Goal: Information Seeking & Learning: Learn about a topic

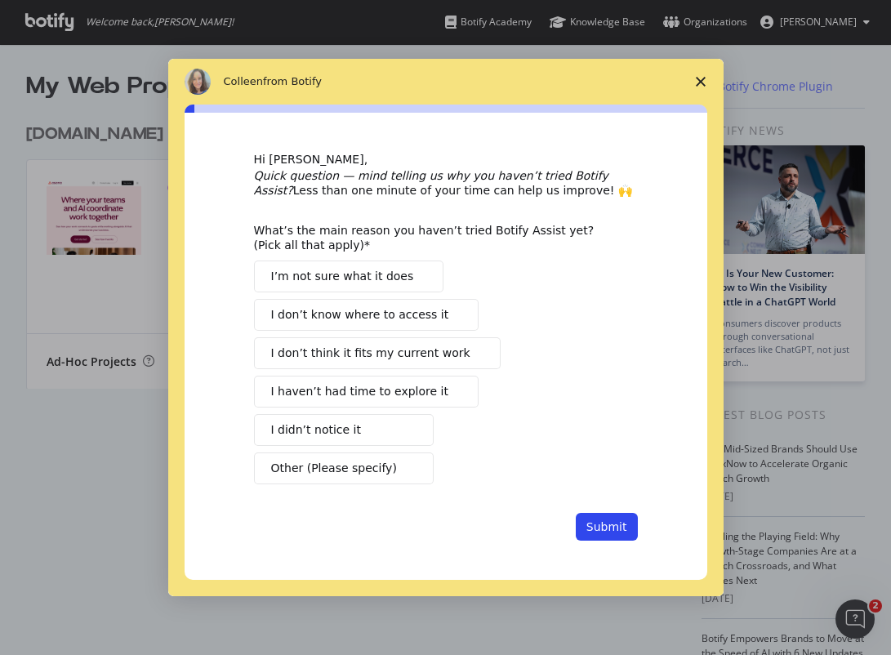
click at [700, 68] on span "Close survey" at bounding box center [701, 82] width 46 height 46
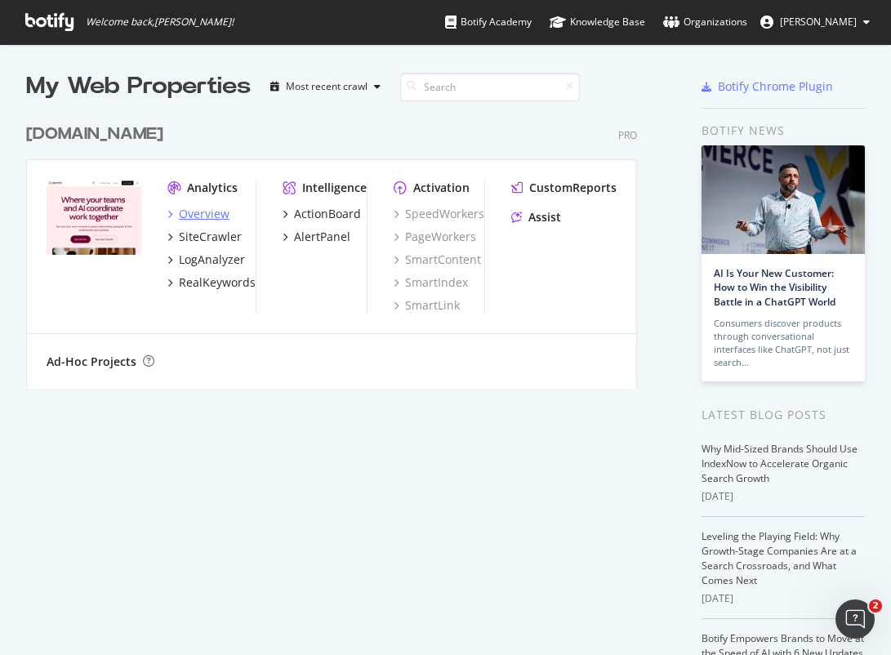
click at [181, 216] on div "Overview" at bounding box center [198, 214] width 62 height 16
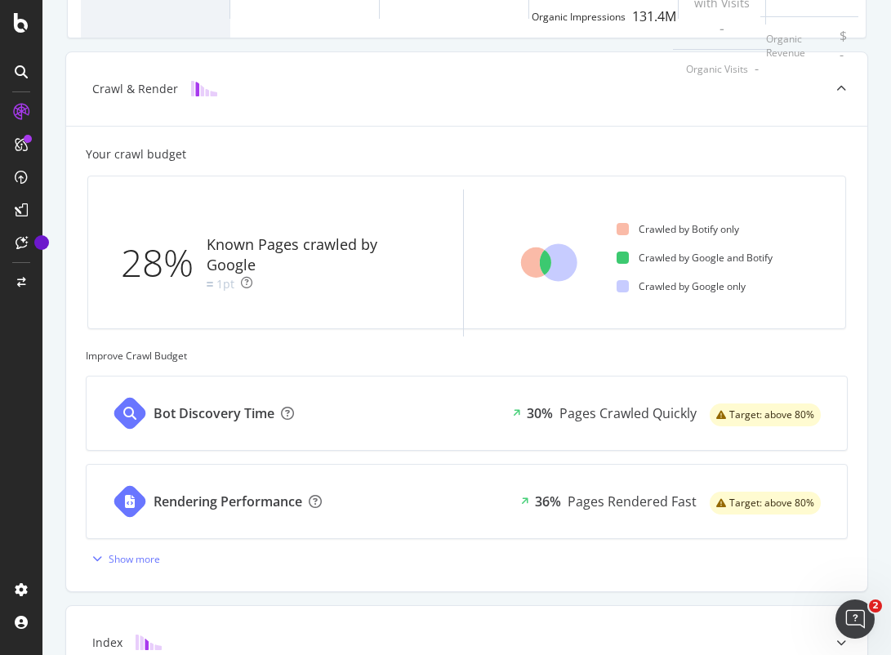
scroll to position [56, 0]
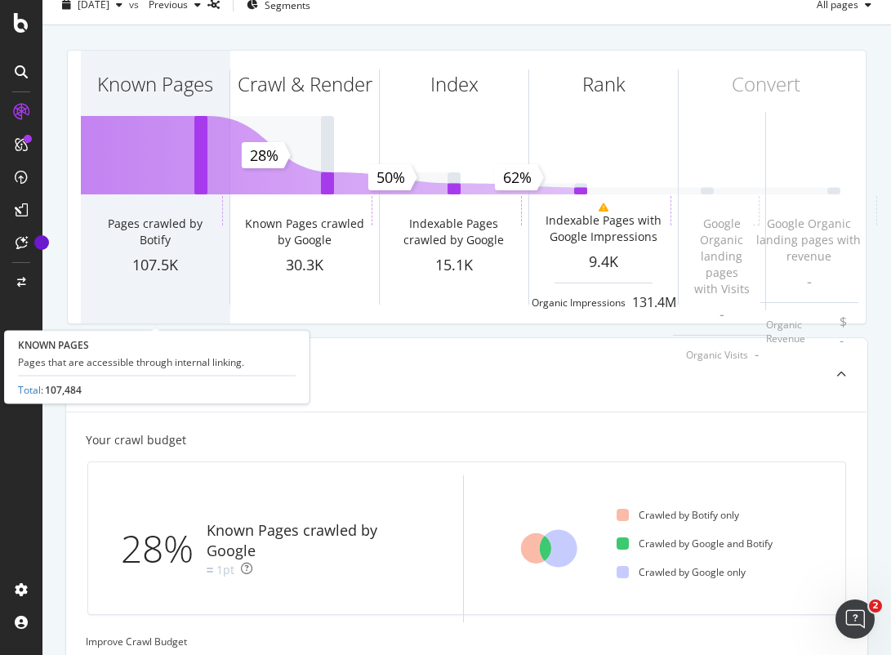
click at [159, 133] on div "Known Pages" at bounding box center [155, 114] width 149 height 126
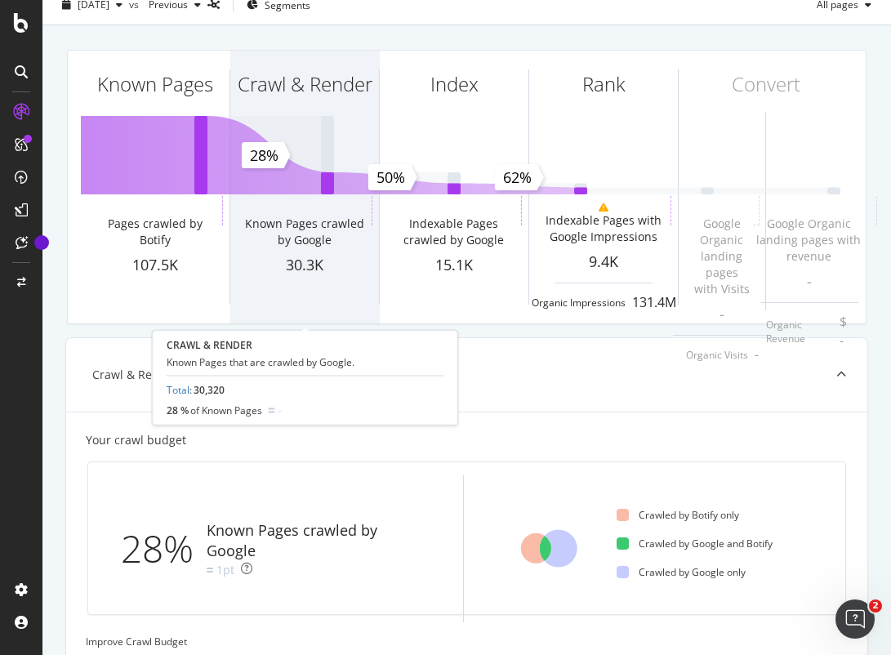
scroll to position [0, 0]
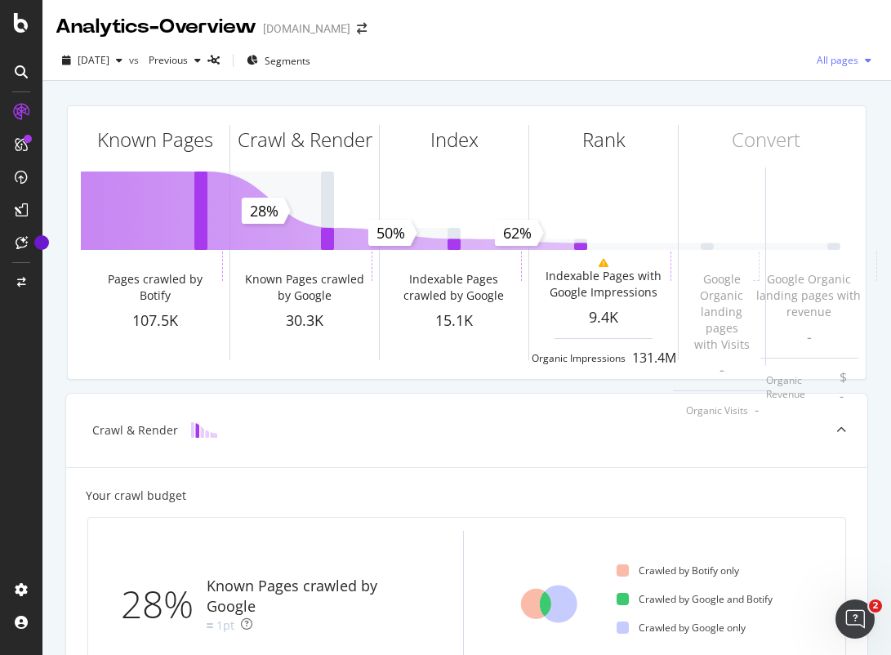
click at [832, 58] on span "All pages" at bounding box center [834, 60] width 48 height 14
click at [258, 58] on icon "button" at bounding box center [252, 61] width 11 height 10
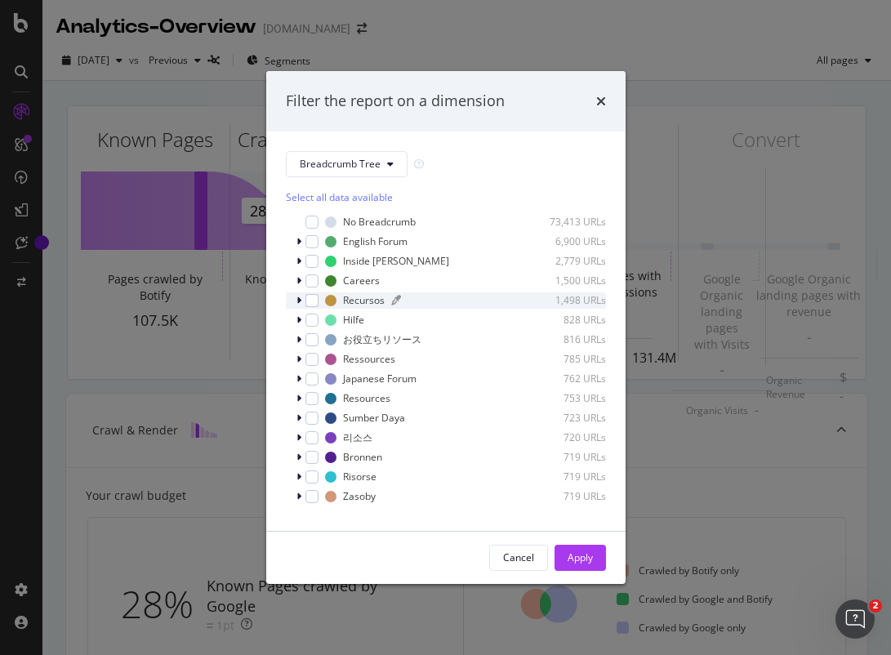
scroll to position [14, 0]
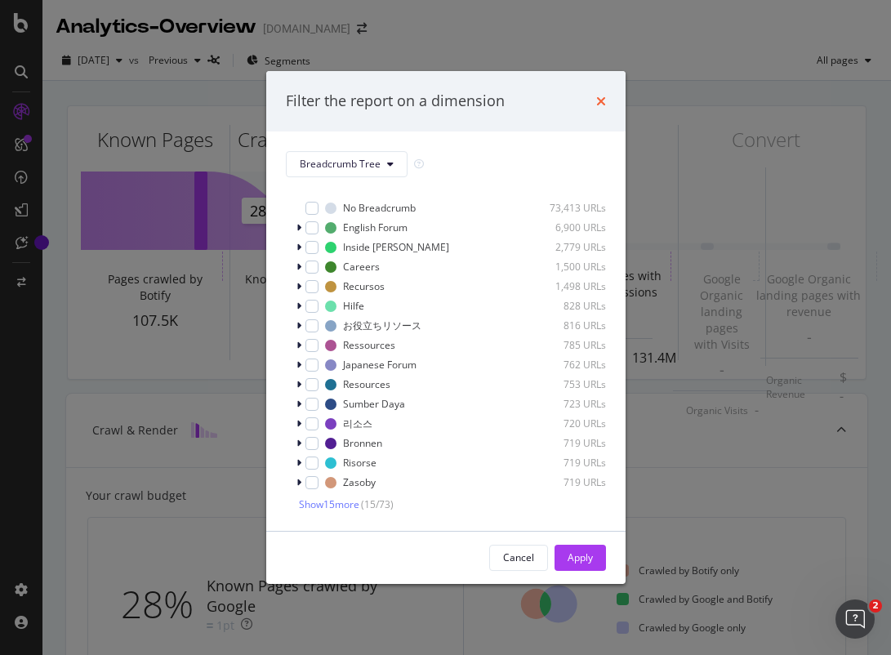
click at [600, 101] on icon "times" at bounding box center [601, 101] width 10 height 13
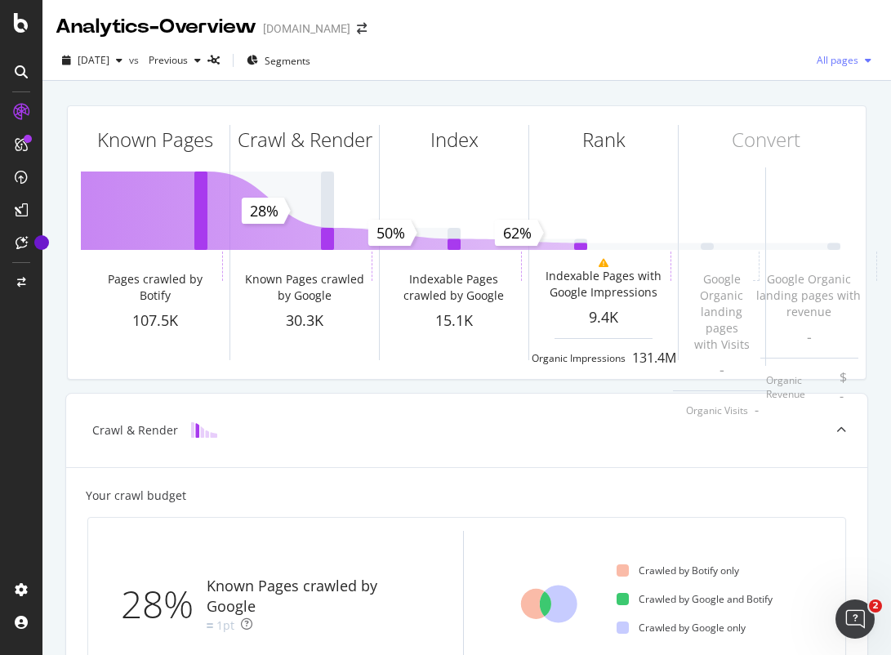
click at [837, 53] on div "All pages" at bounding box center [844, 60] width 68 height 25
click at [506, 60] on div "[DATE] vs Previous Segments All pages" at bounding box center [466, 63] width 849 height 33
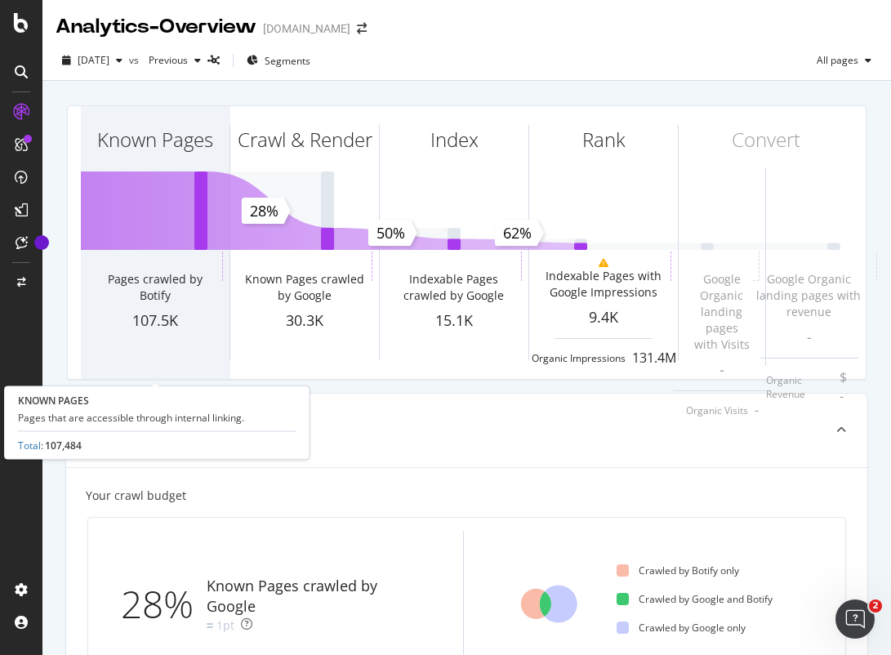
click at [194, 215] on div "Known Pages" at bounding box center [155, 169] width 149 height 126
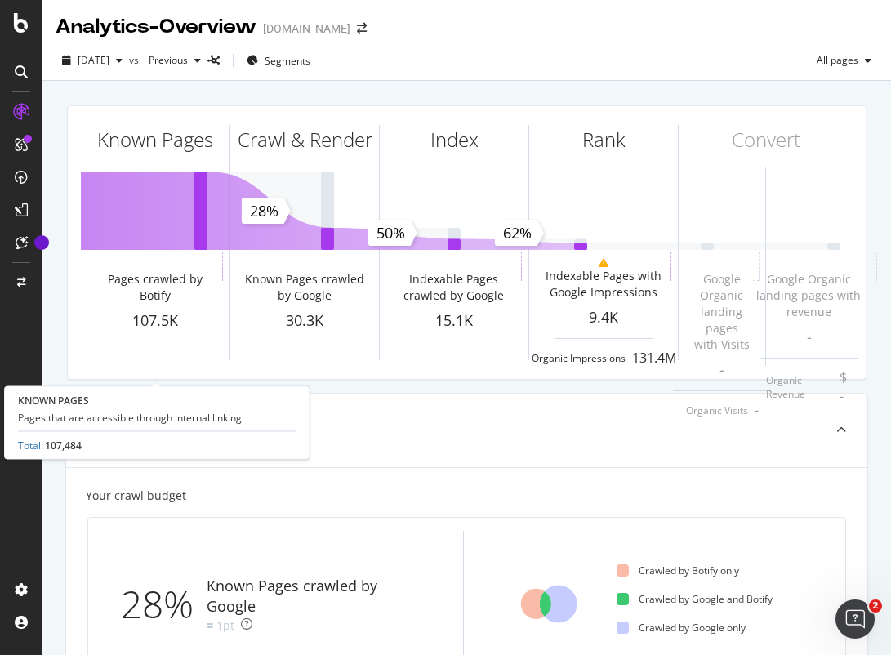
click at [118, 414] on div "Pages that are accessible through internal linking." at bounding box center [157, 418] width 278 height 14
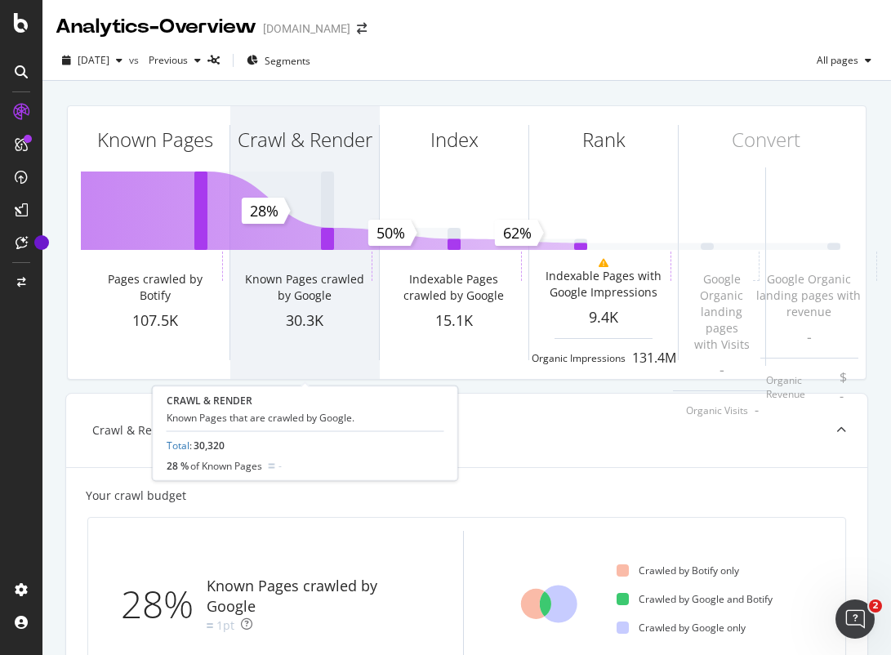
click at [317, 190] on div "Crawl & Render" at bounding box center [304, 169] width 149 height 126
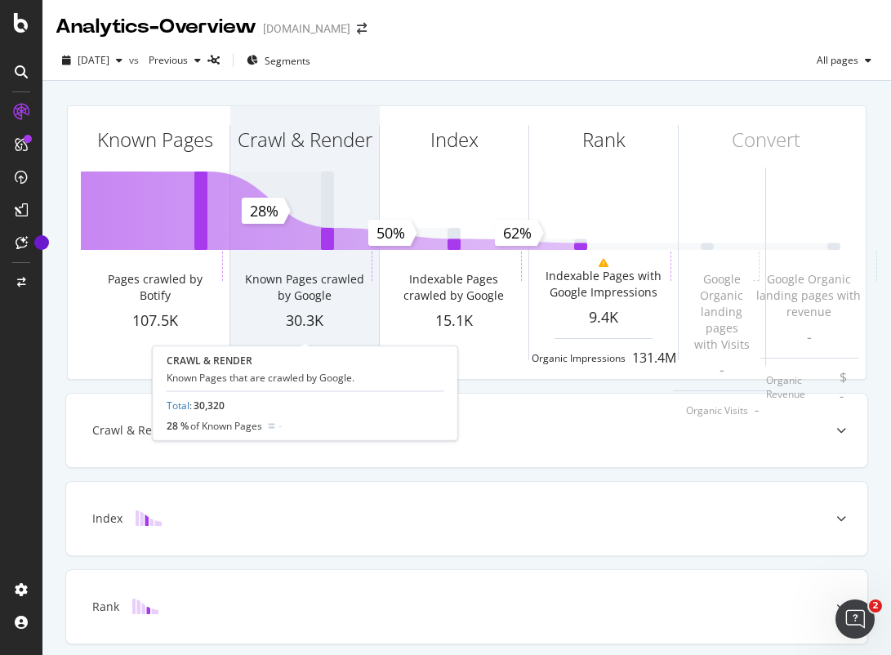
scroll to position [60, 0]
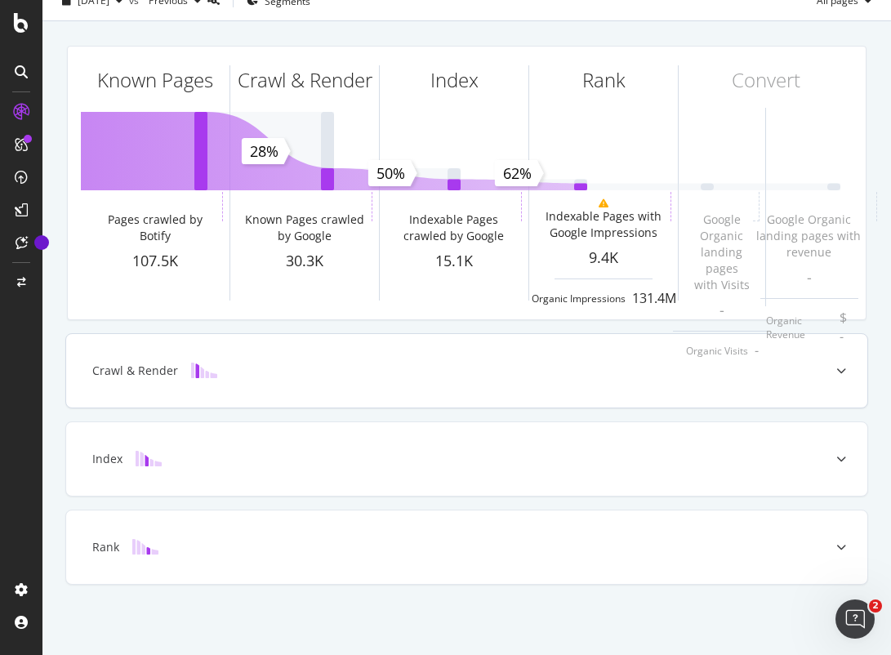
click at [838, 368] on div at bounding box center [841, 371] width 52 height 74
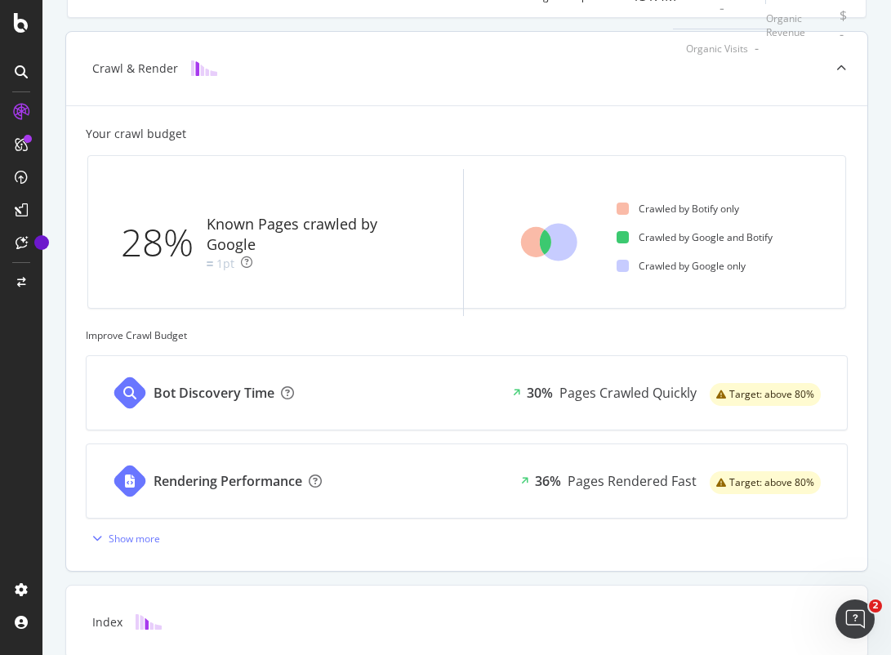
scroll to position [296, 0]
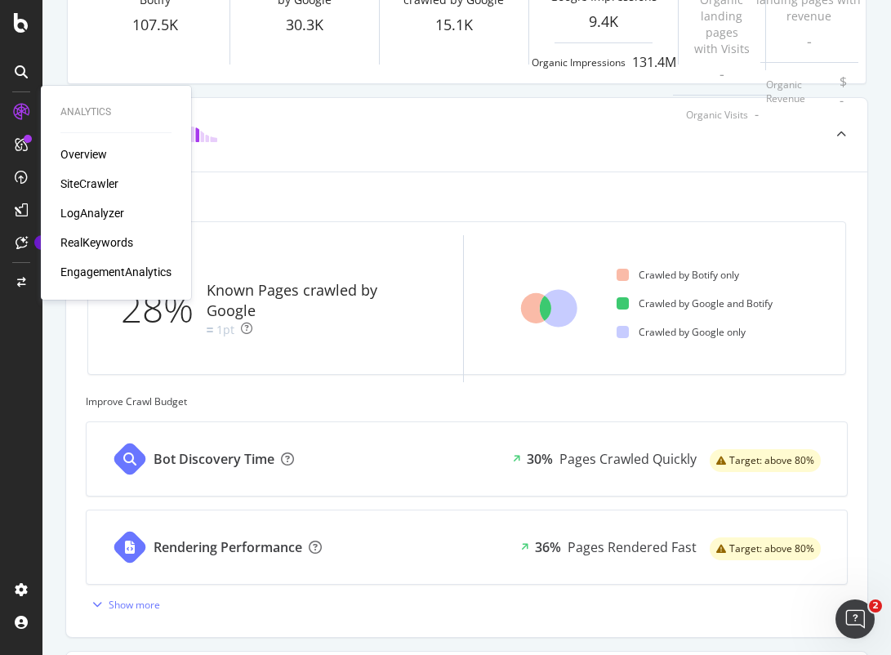
click at [17, 106] on icon at bounding box center [21, 112] width 16 height 16
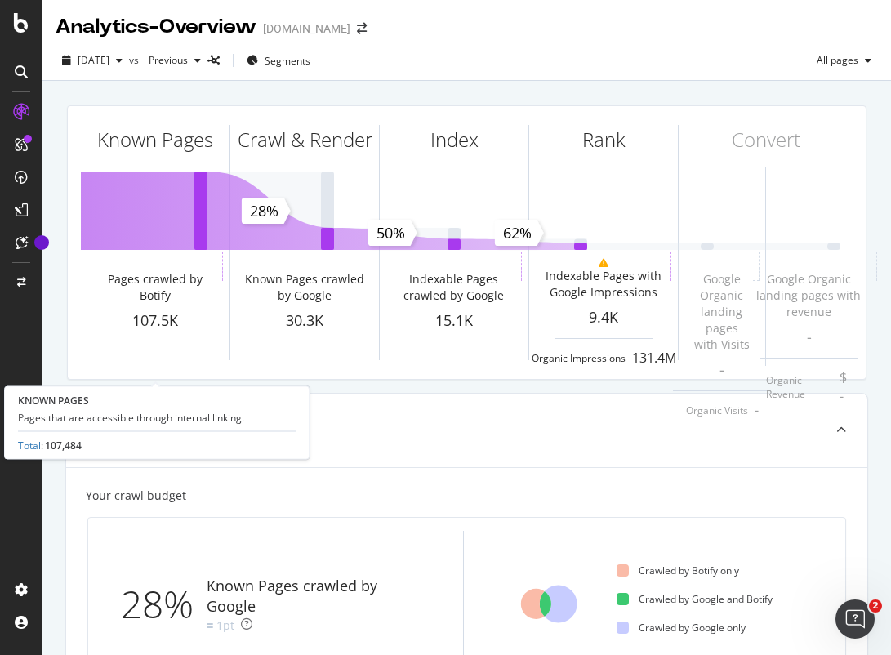
click at [112, 234] on div "Known Pages Pages crawled by Botify 107.5K" at bounding box center [155, 242] width 149 height 273
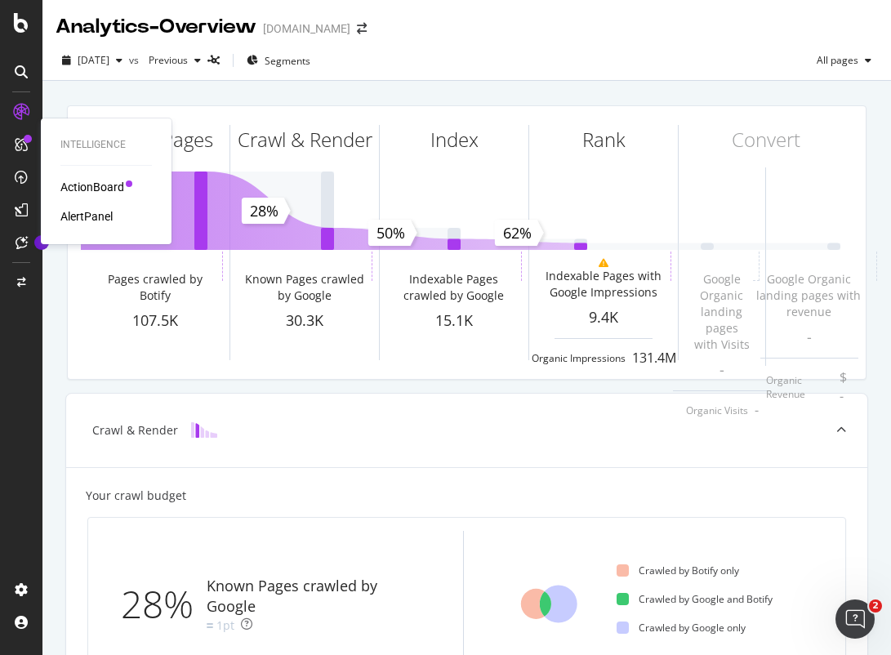
click at [21, 138] on icon at bounding box center [21, 144] width 13 height 13
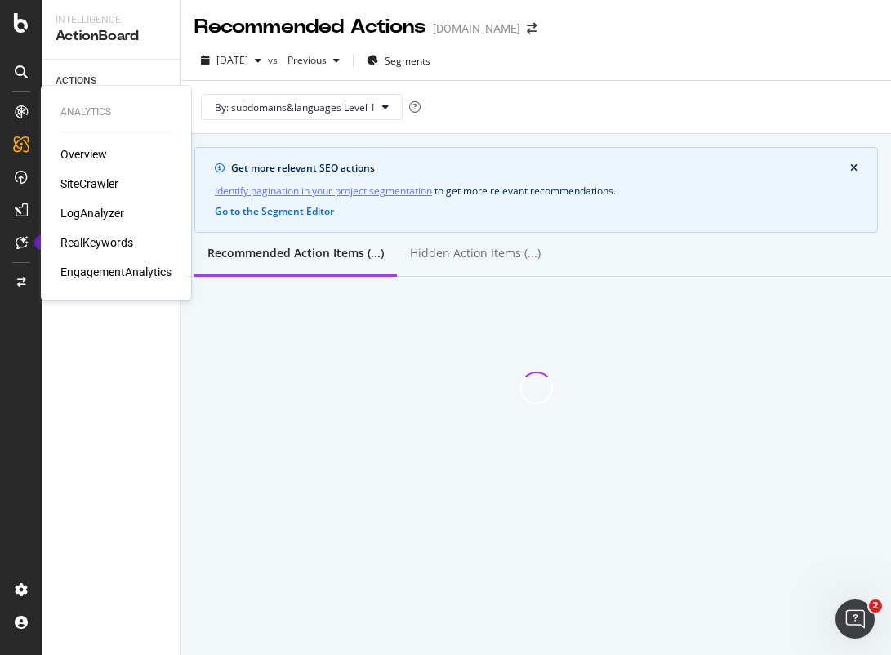
click at [108, 150] on div "Overview" at bounding box center [115, 154] width 111 height 16
click at [87, 155] on div "Overview" at bounding box center [83, 154] width 47 height 16
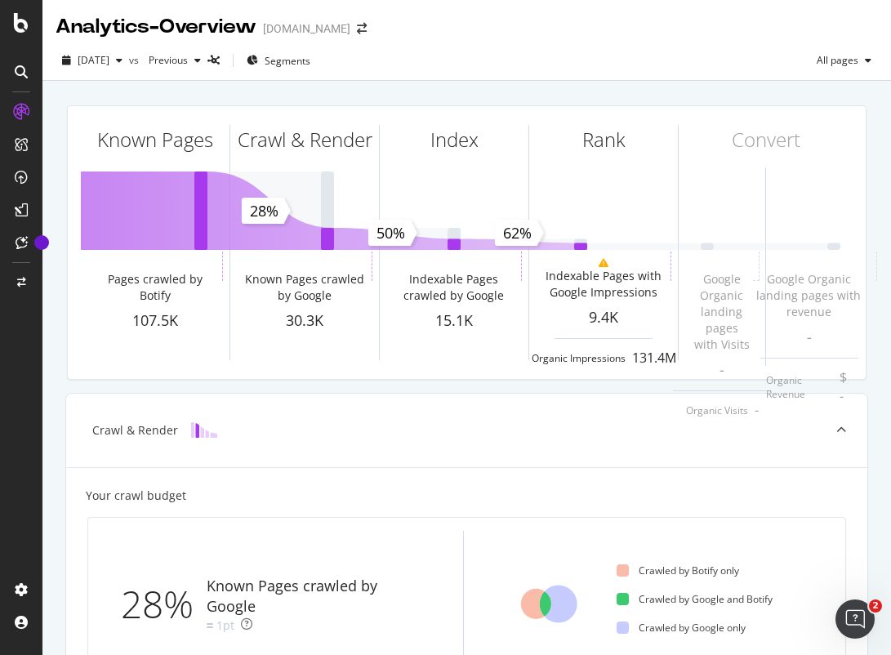
click at [17, 146] on icon at bounding box center [21, 144] width 13 height 13
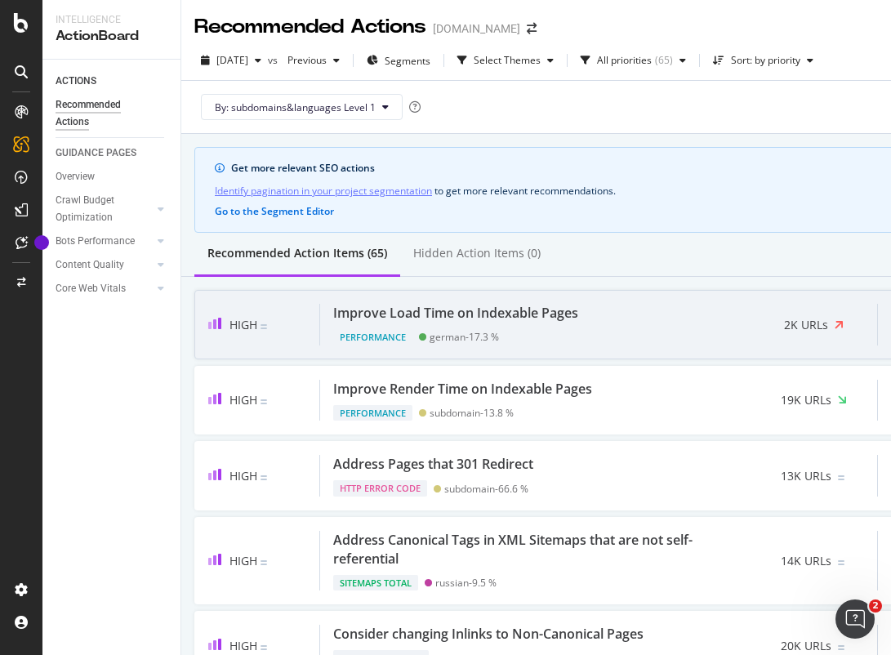
scroll to position [65, 0]
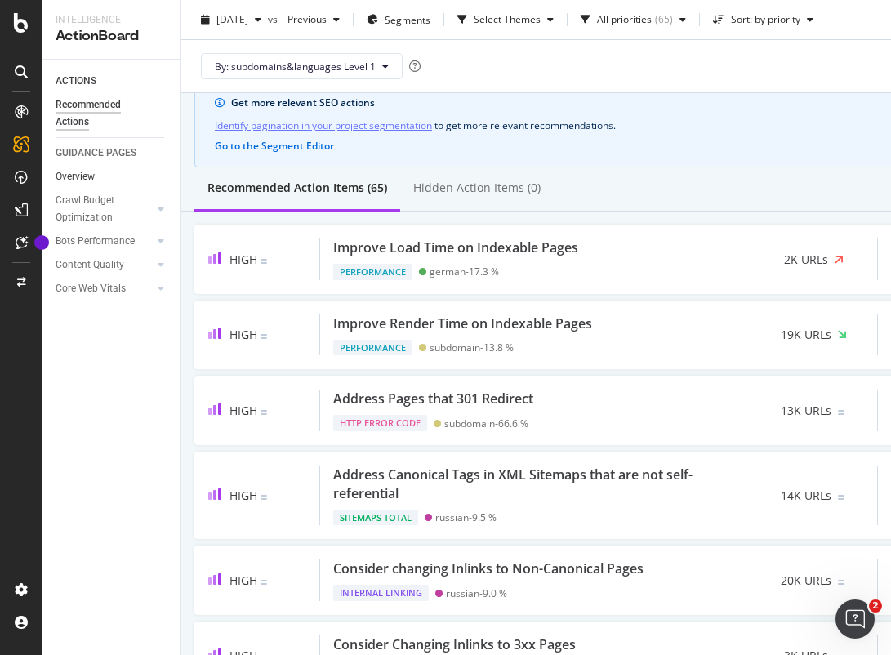
click at [77, 181] on div "Overview" at bounding box center [75, 176] width 39 height 17
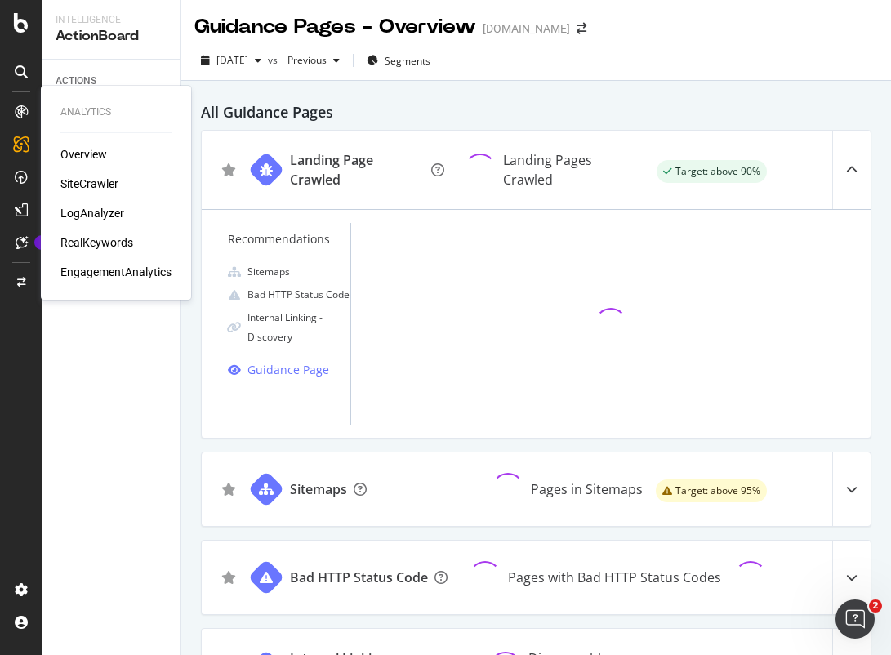
click at [20, 109] on icon at bounding box center [21, 111] width 13 height 13
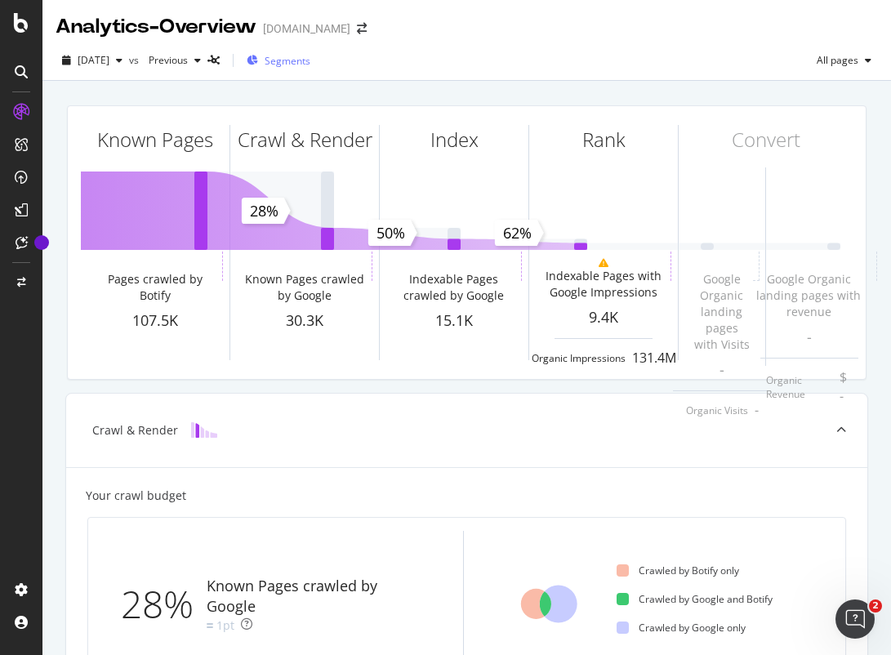
click at [296, 66] on span "Segments" at bounding box center [288, 61] width 46 height 14
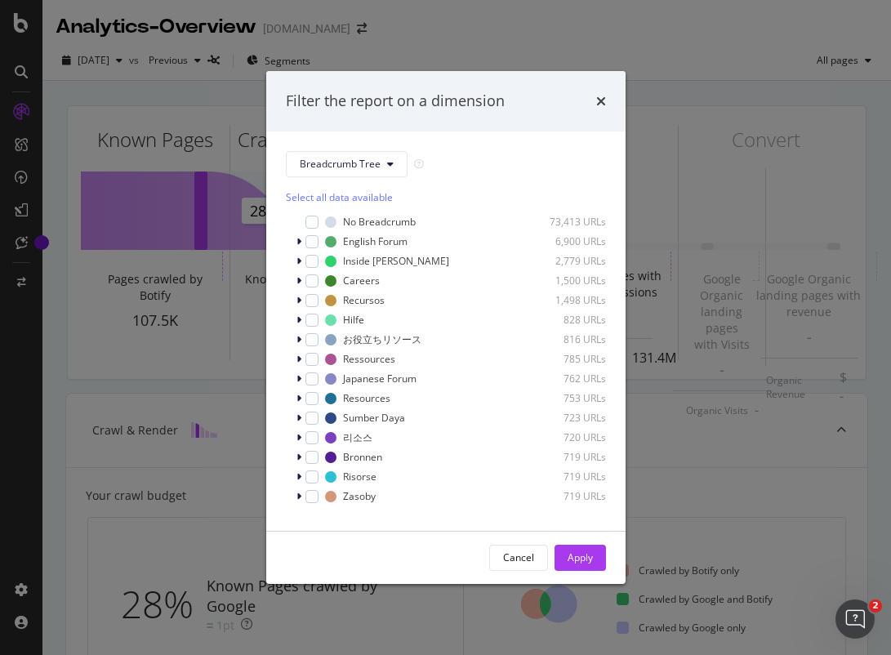
click at [25, 86] on div "Filter the report on a dimension Breadcrumb Tree Select all data available No B…" at bounding box center [445, 327] width 891 height 655
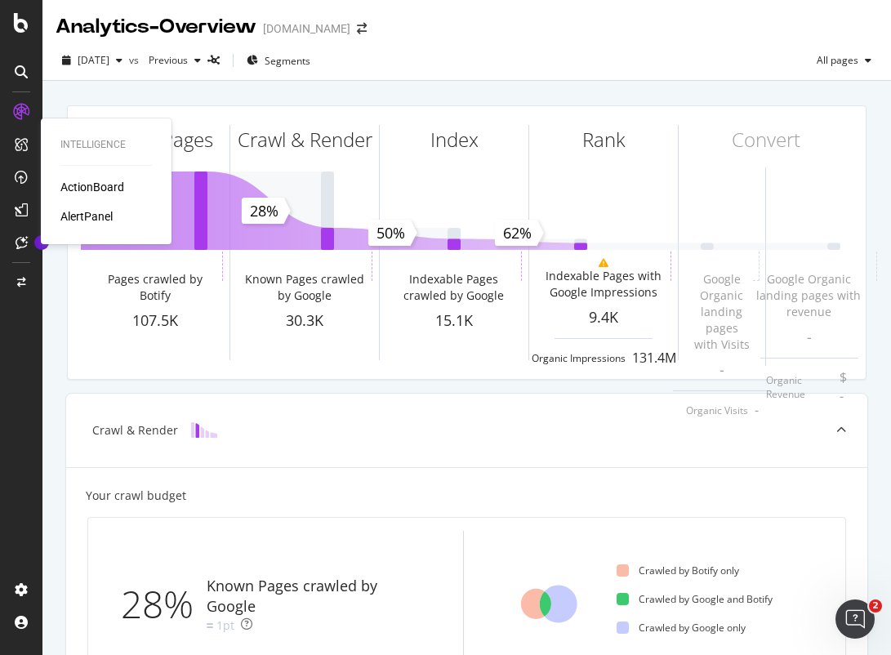
click at [13, 158] on div at bounding box center [21, 148] width 39 height 33
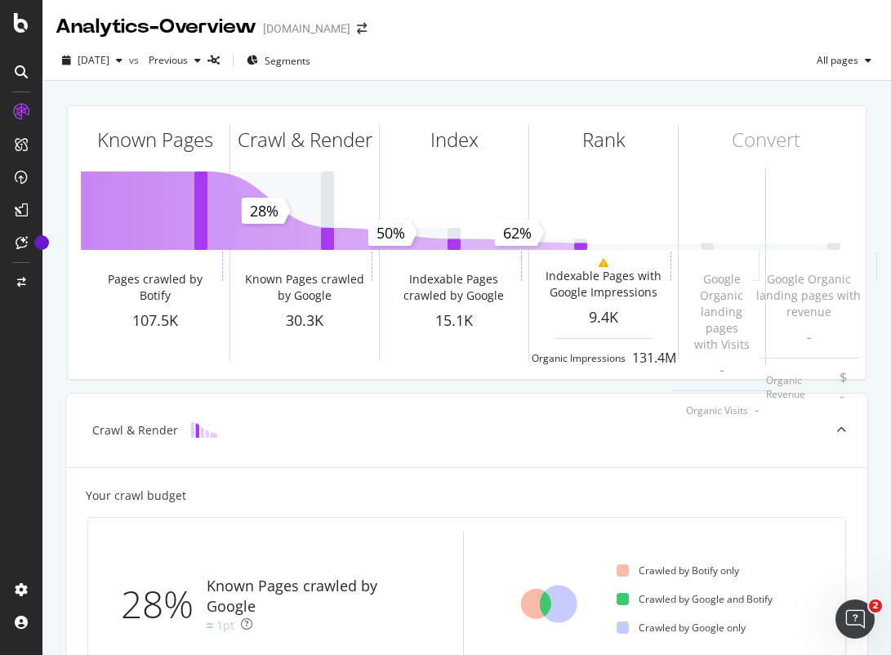
click at [20, 133] on div at bounding box center [21, 145] width 26 height 26
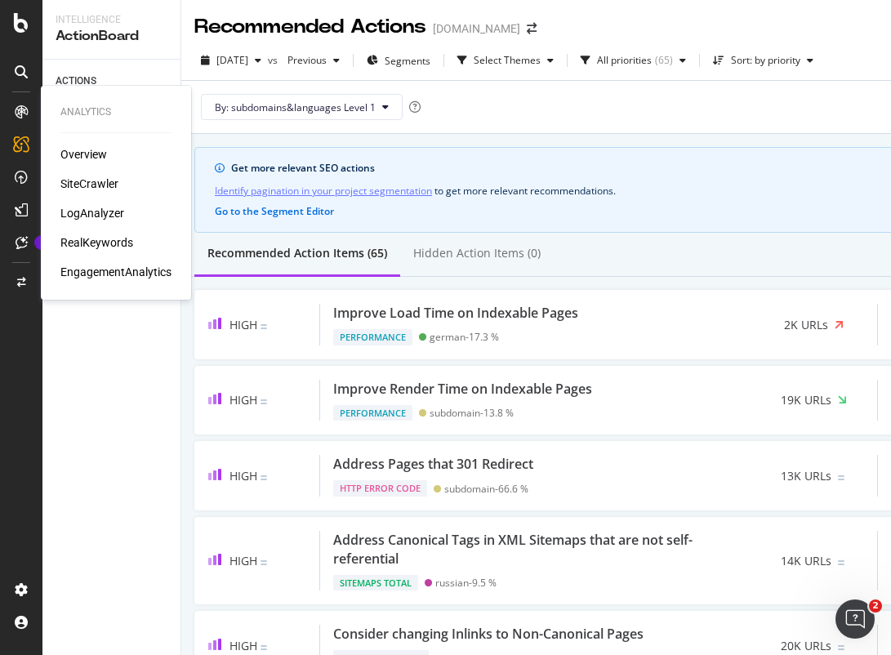
click at [93, 185] on div "SiteCrawler" at bounding box center [89, 184] width 58 height 16
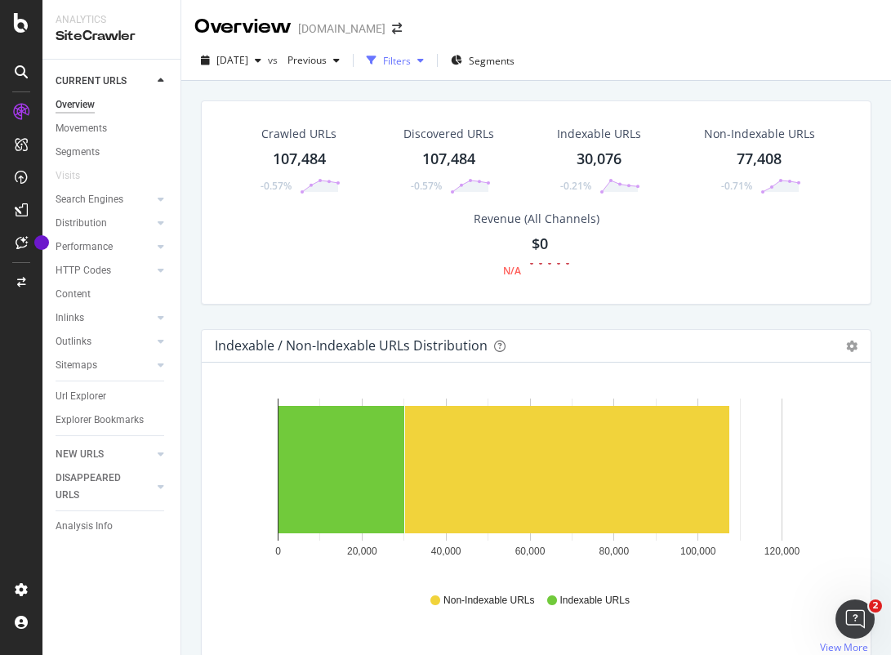
click at [424, 71] on div "Filters" at bounding box center [395, 60] width 70 height 25
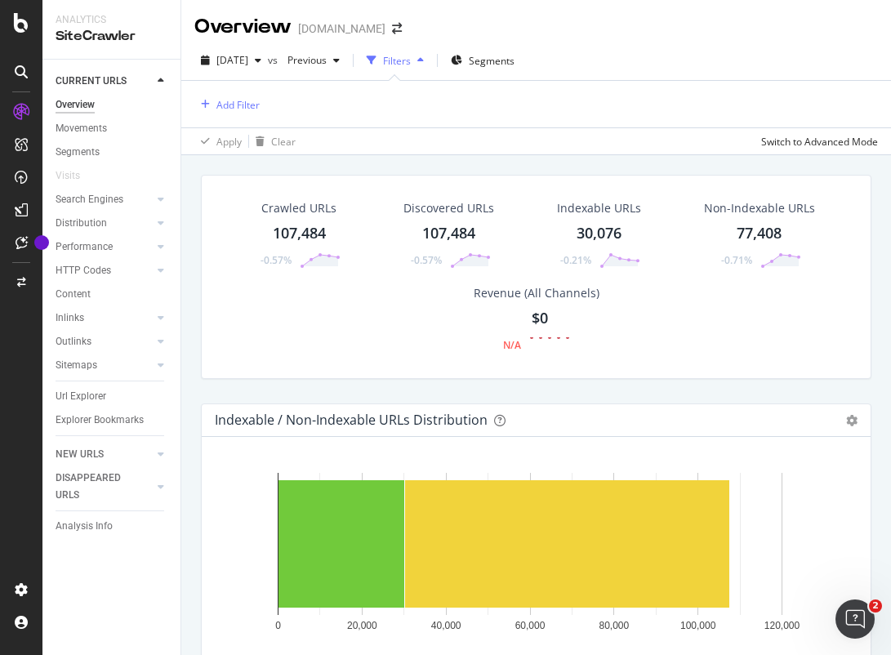
click at [430, 63] on div "button" at bounding box center [421, 61] width 20 height 10
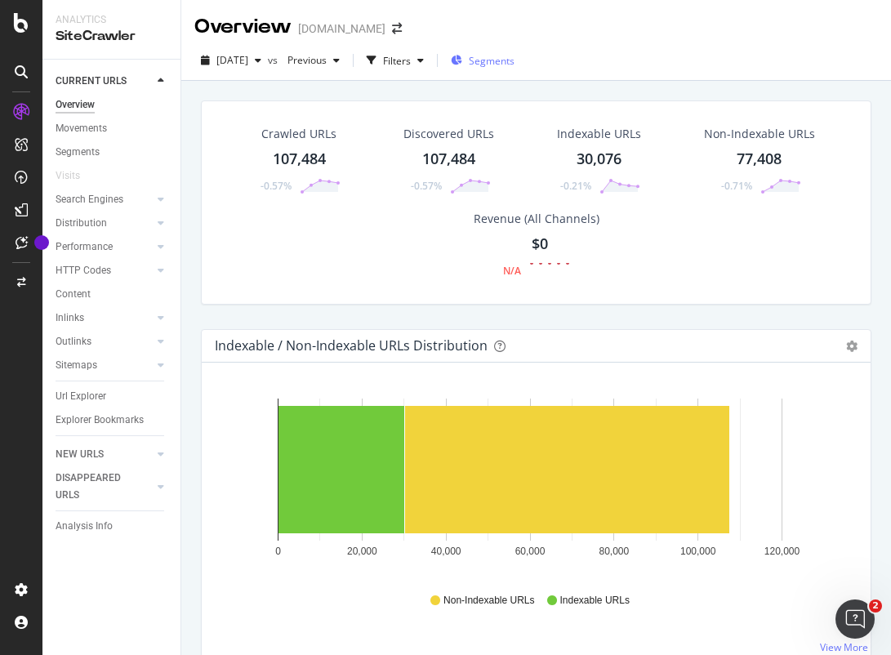
click at [499, 63] on span "Segments" at bounding box center [492, 61] width 46 height 14
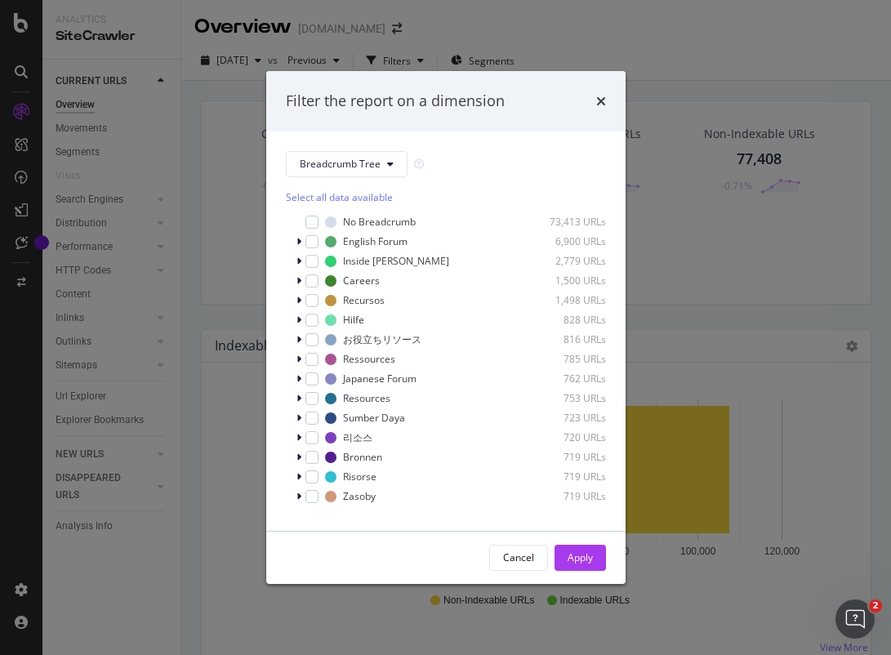
click at [400, 143] on div "Breadcrumb Tree Select all data available No Breadcrumb 73,413 URLs English For…" at bounding box center [445, 331] width 359 height 399
click at [359, 176] on div "Breadcrumb Tree Select all data available No Breadcrumb 73,413 URLs English For…" at bounding box center [446, 331] width 320 height 360
click at [359, 172] on button "Breadcrumb Tree" at bounding box center [347, 164] width 122 height 26
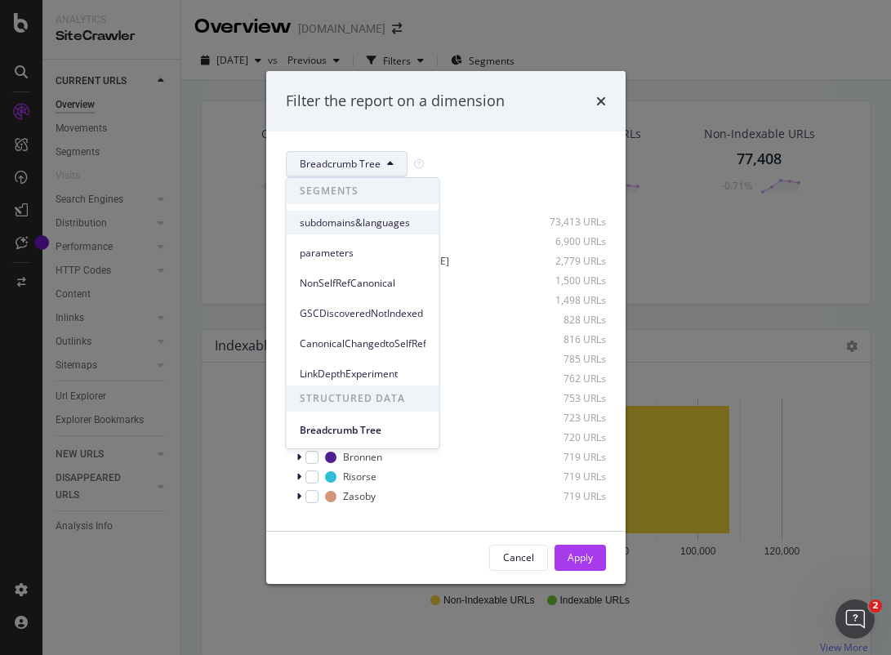
click at [353, 216] on span "subdomains&languages" at bounding box center [363, 223] width 127 height 15
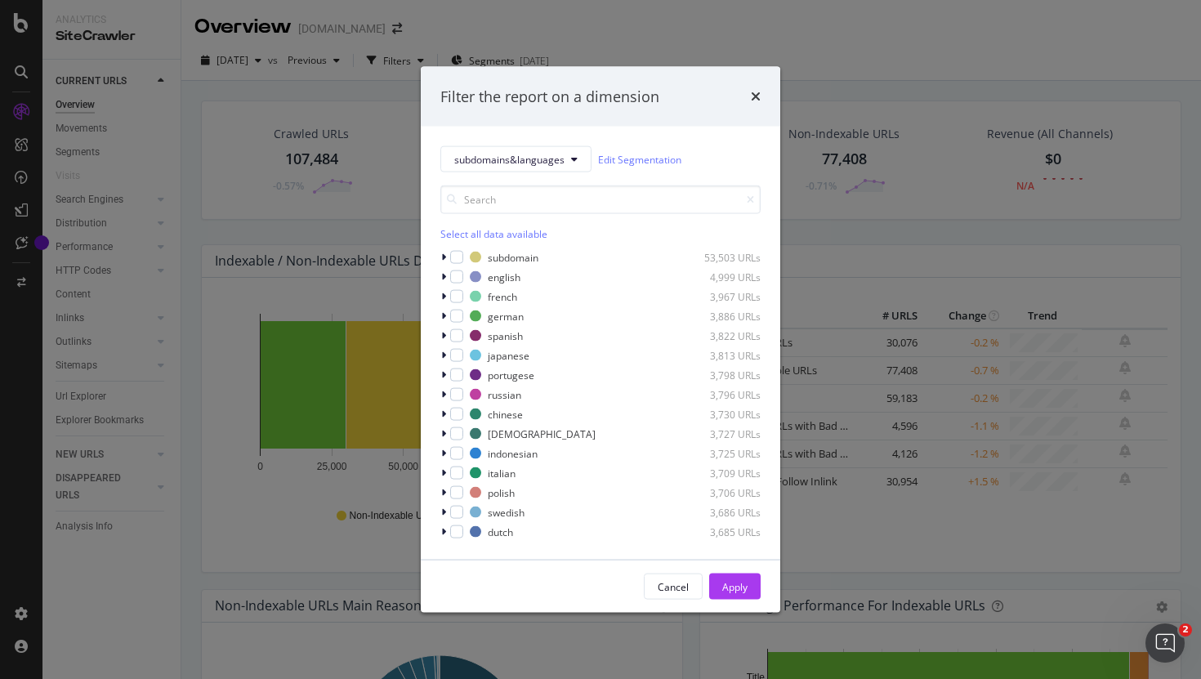
click at [753, 87] on div "times" at bounding box center [756, 96] width 10 height 21
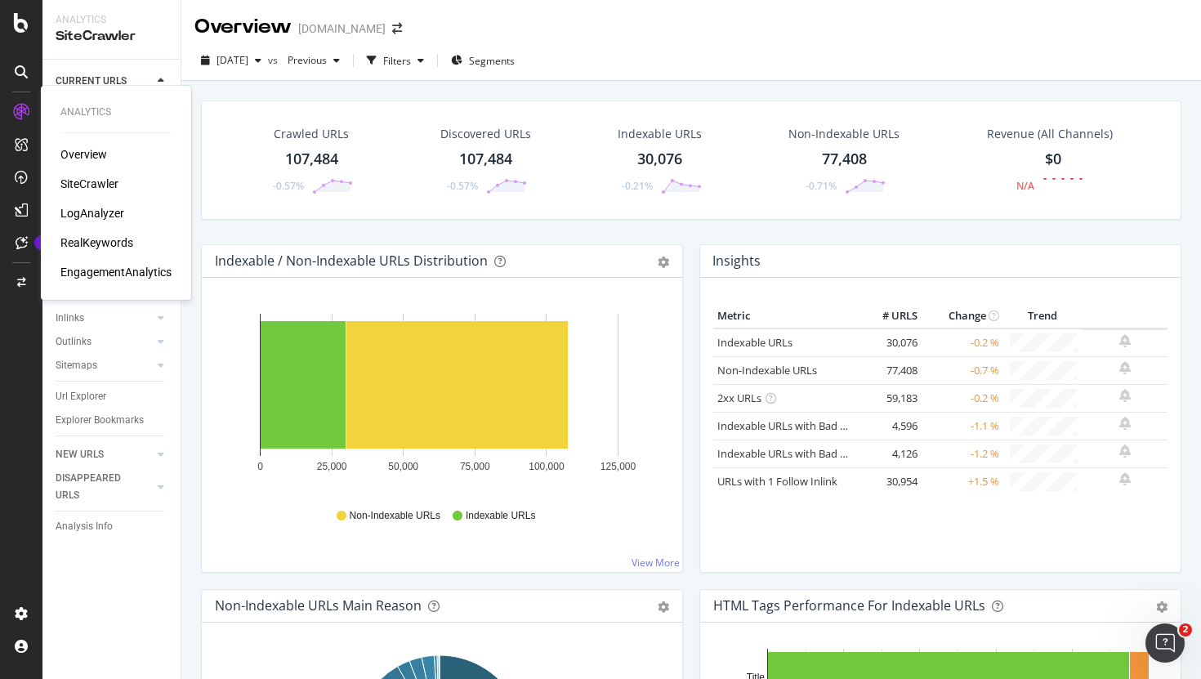
click at [94, 184] on div "SiteCrawler" at bounding box center [89, 184] width 58 height 16
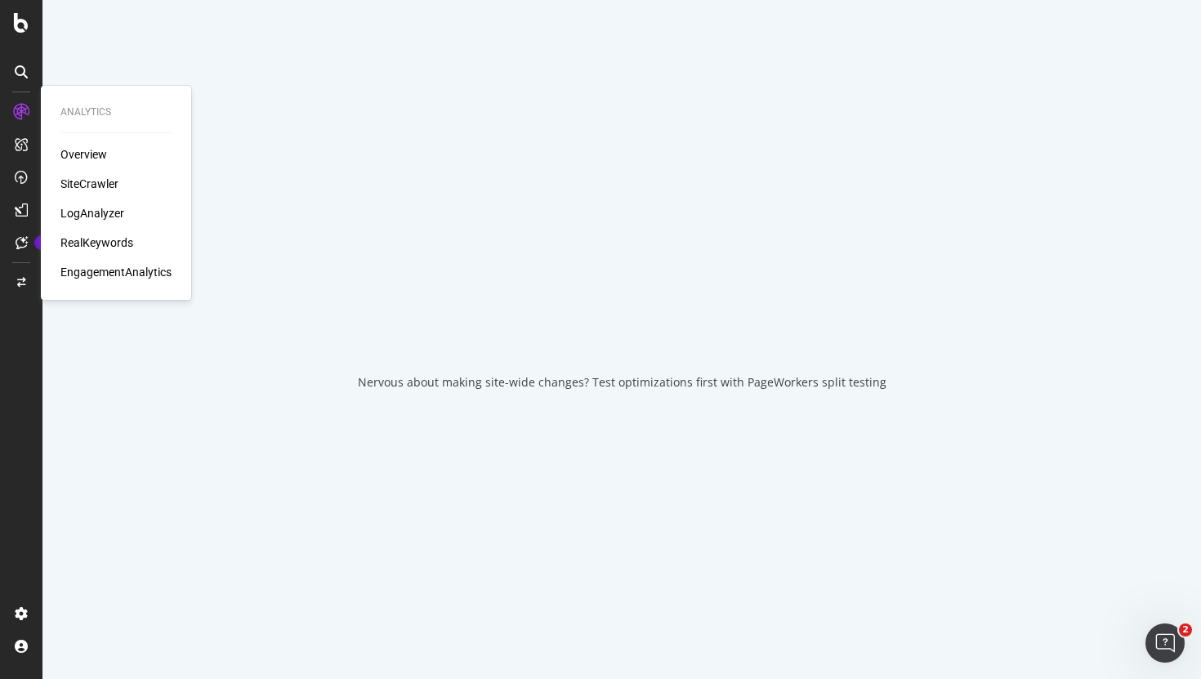
click at [94, 184] on div "SiteCrawler" at bounding box center [89, 184] width 58 height 16
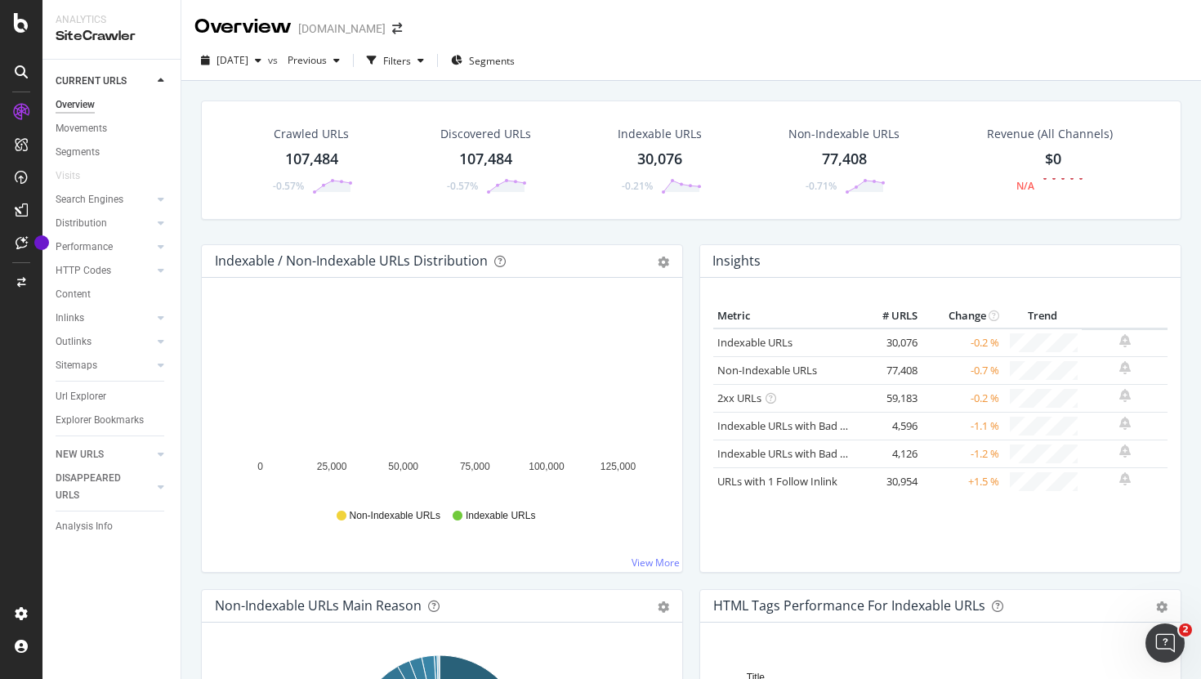
scroll to position [280, 0]
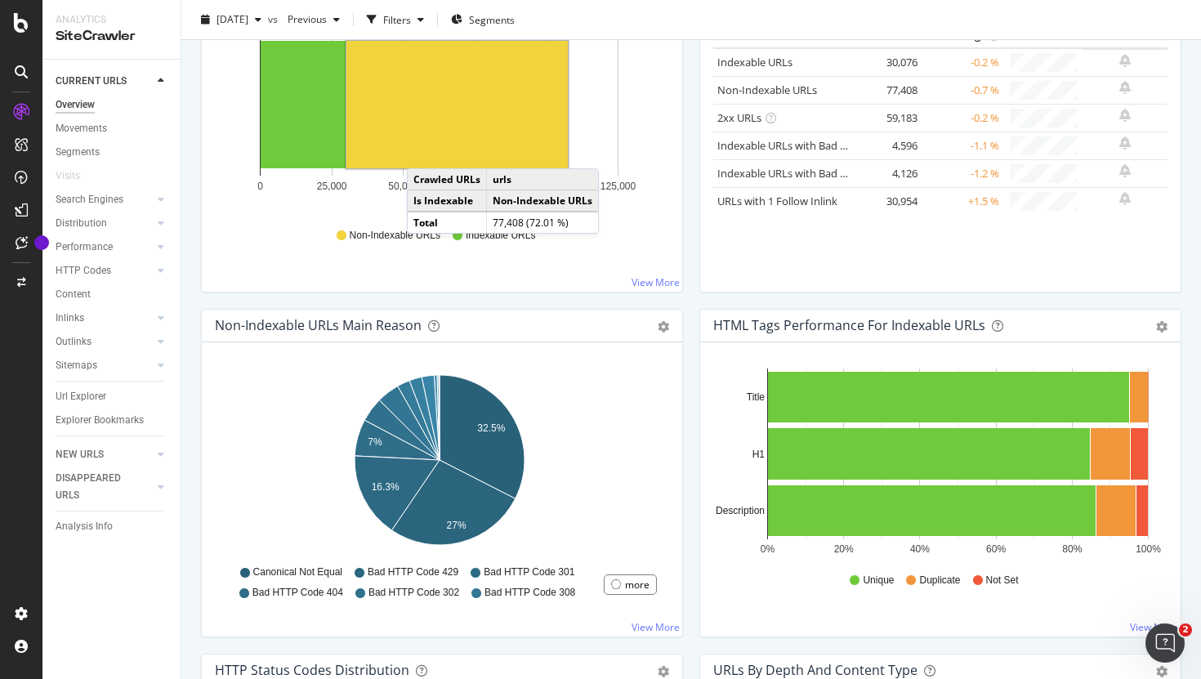
click at [423, 152] on rect "A chart." at bounding box center [456, 104] width 221 height 127
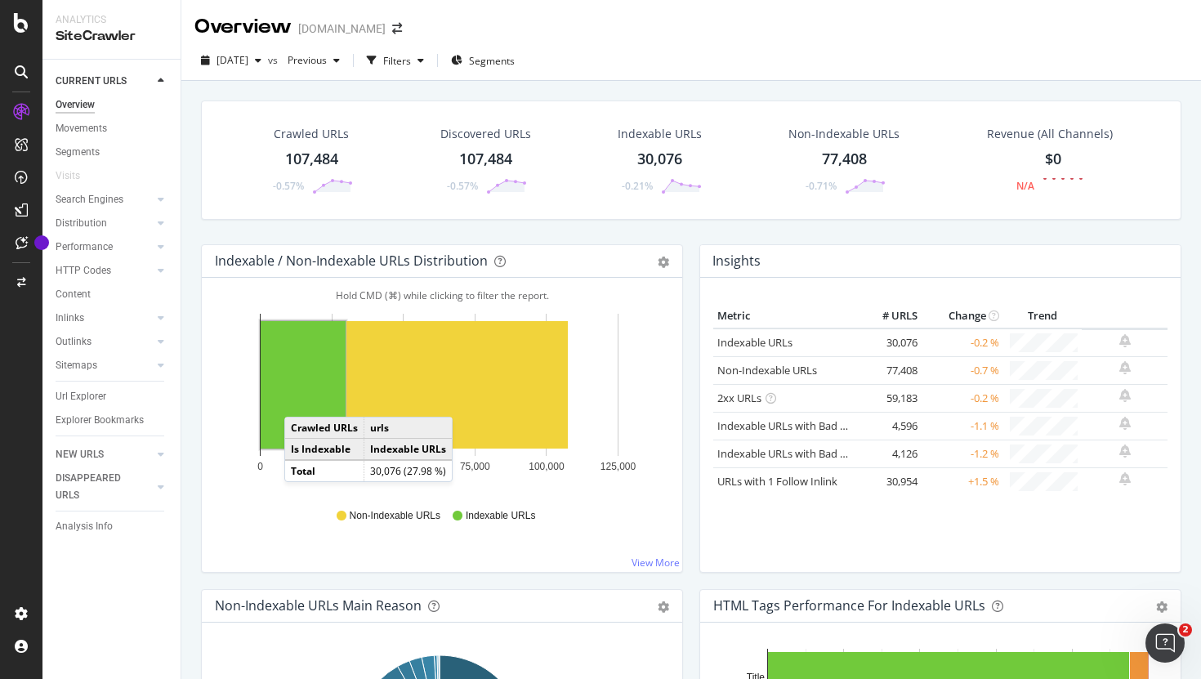
click at [301, 400] on rect "A chart." at bounding box center [303, 384] width 85 height 127
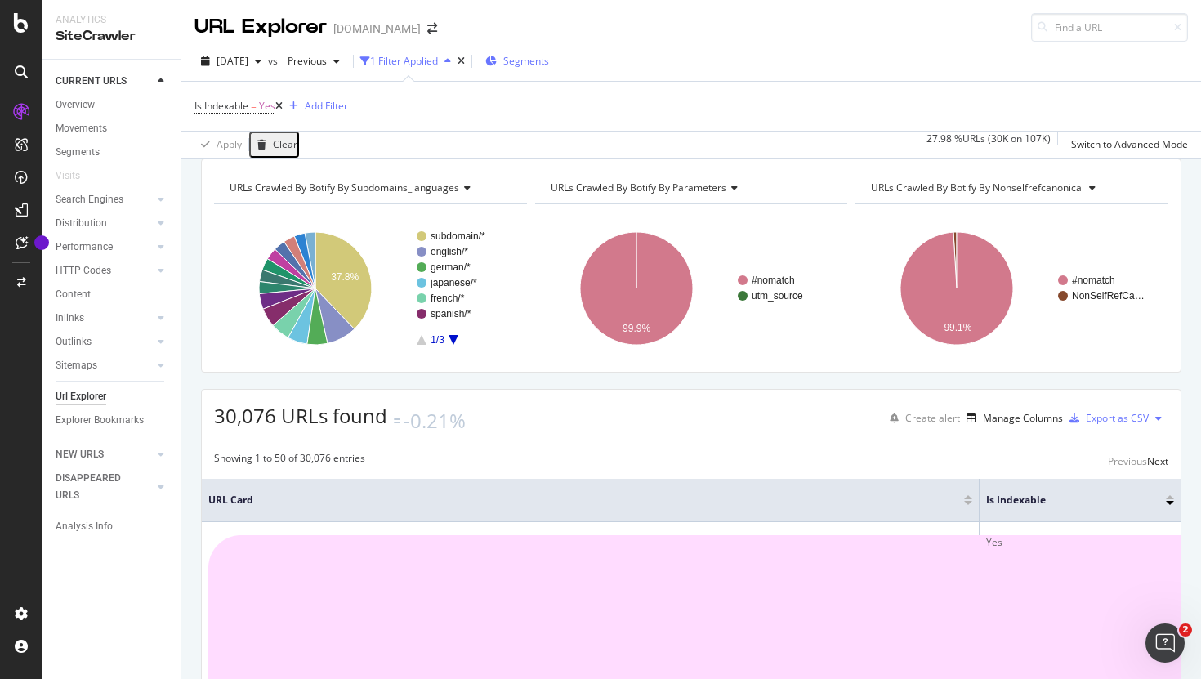
click at [549, 67] on span "Segments" at bounding box center [526, 61] width 46 height 14
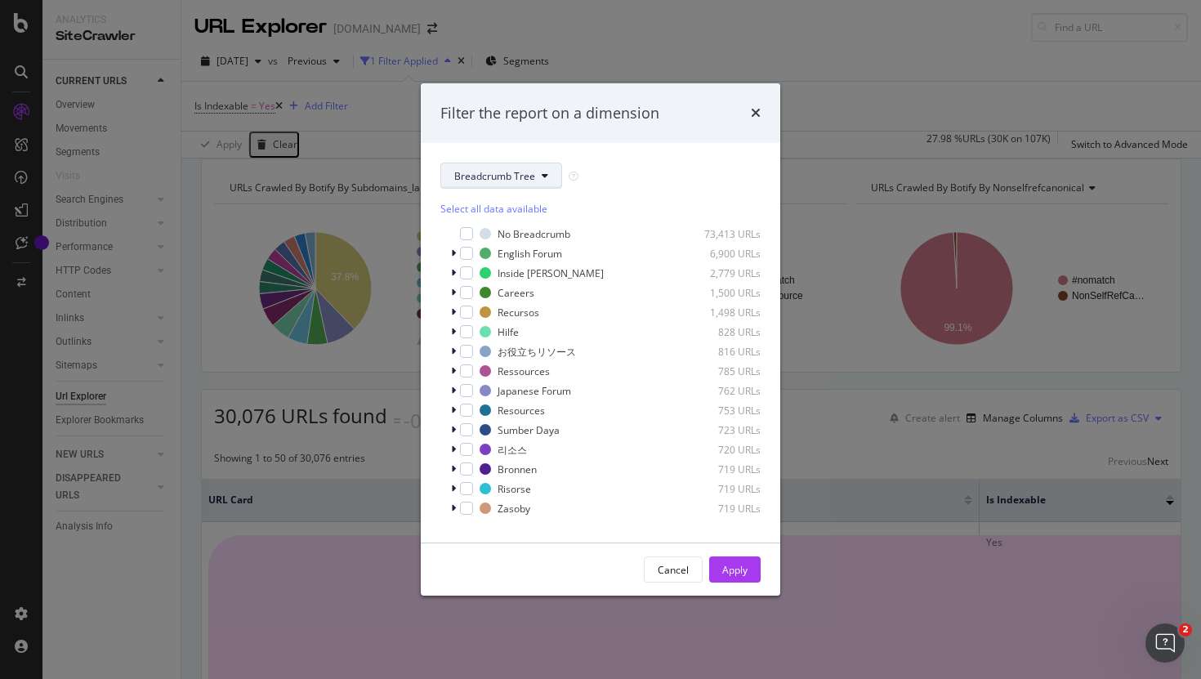
click at [527, 179] on span "Breadcrumb Tree" at bounding box center [494, 176] width 81 height 14
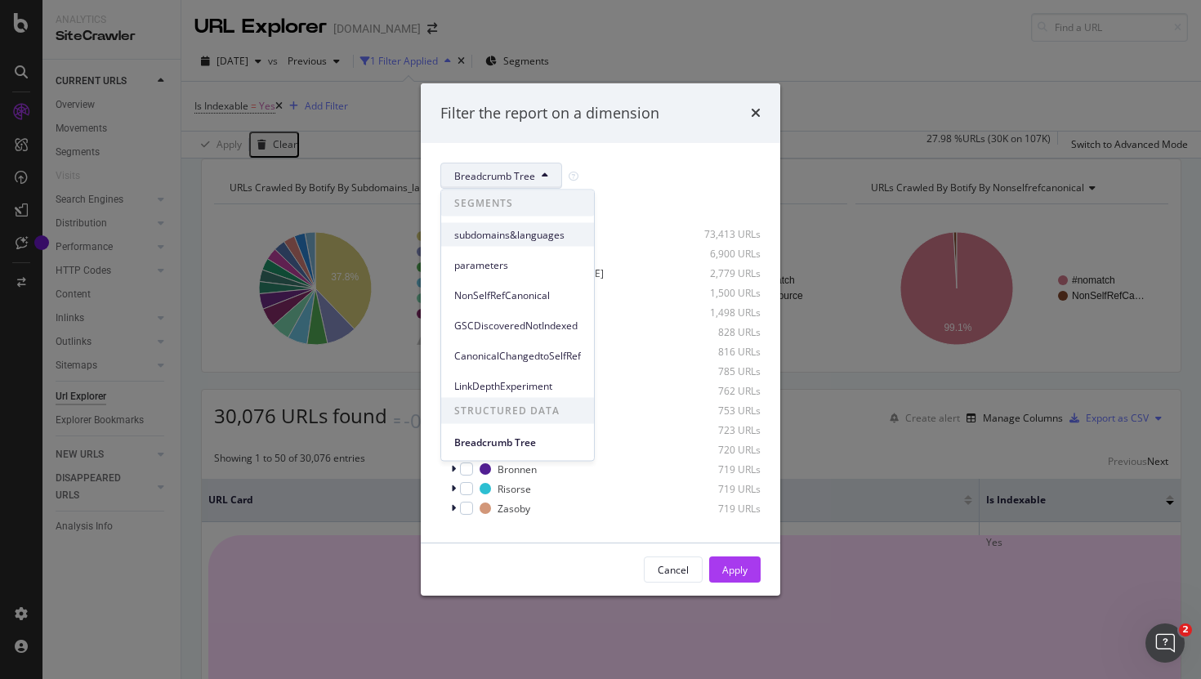
click at [500, 239] on span "subdomains&languages" at bounding box center [517, 234] width 127 height 15
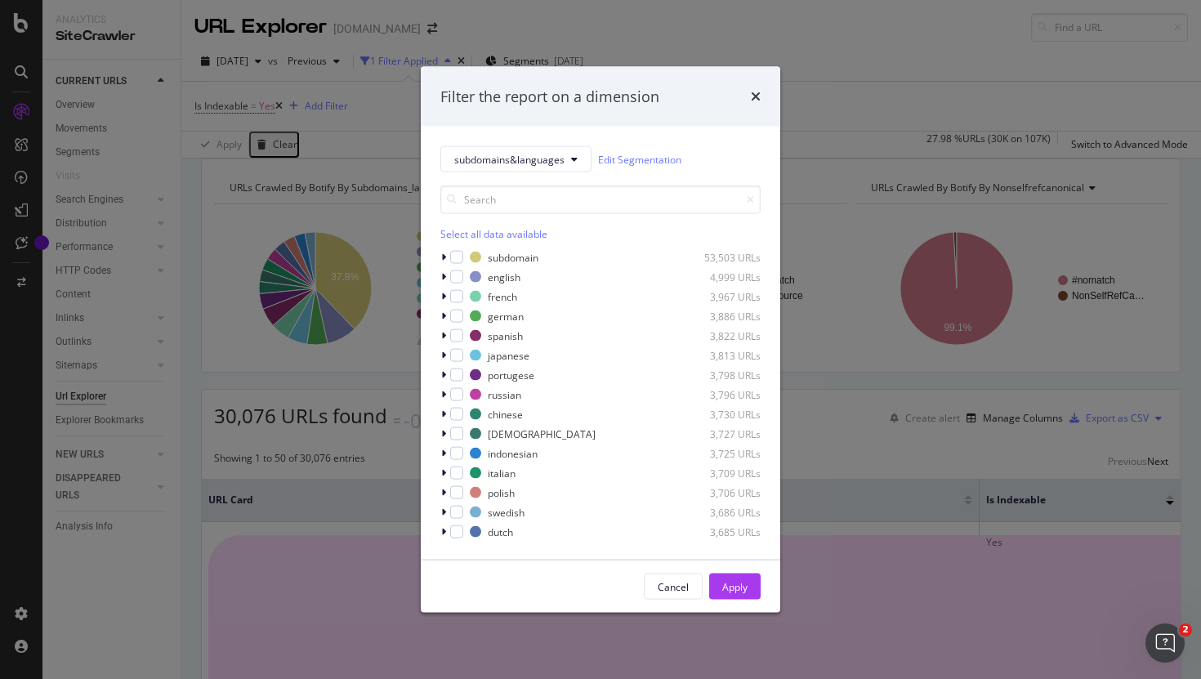
click at [765, 89] on div "Filter the report on a dimension" at bounding box center [600, 96] width 359 height 60
click at [442, 256] on icon "modal" at bounding box center [443, 257] width 5 height 10
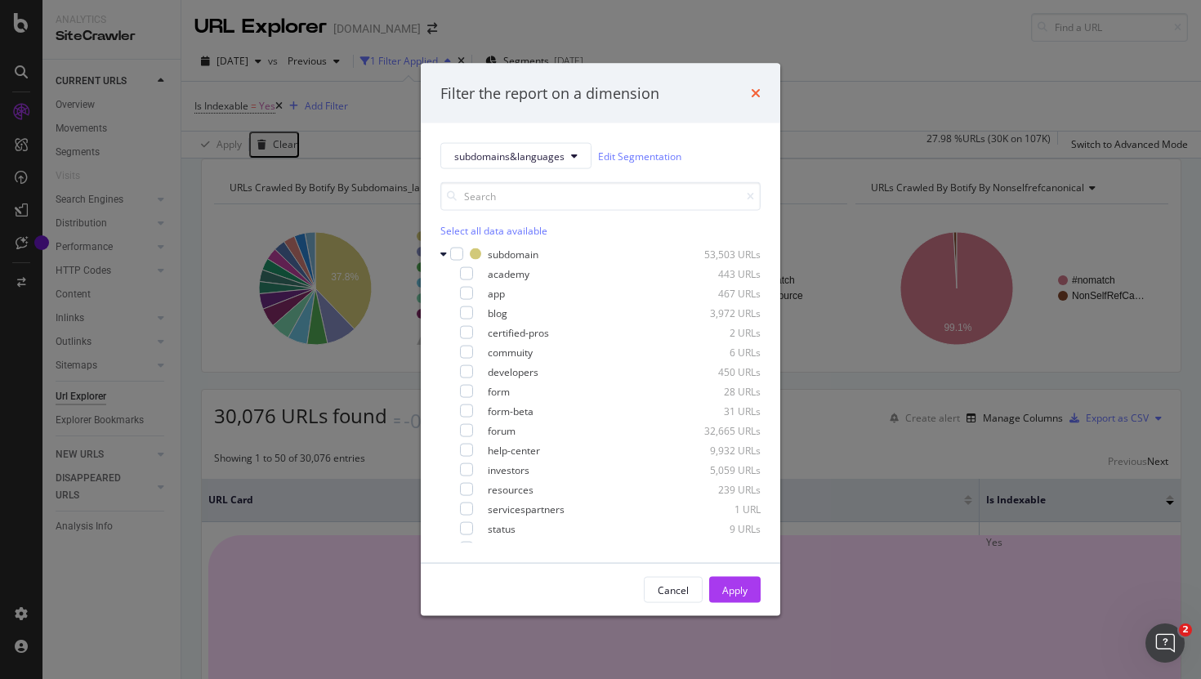
click at [758, 91] on icon "times" at bounding box center [756, 93] width 10 height 13
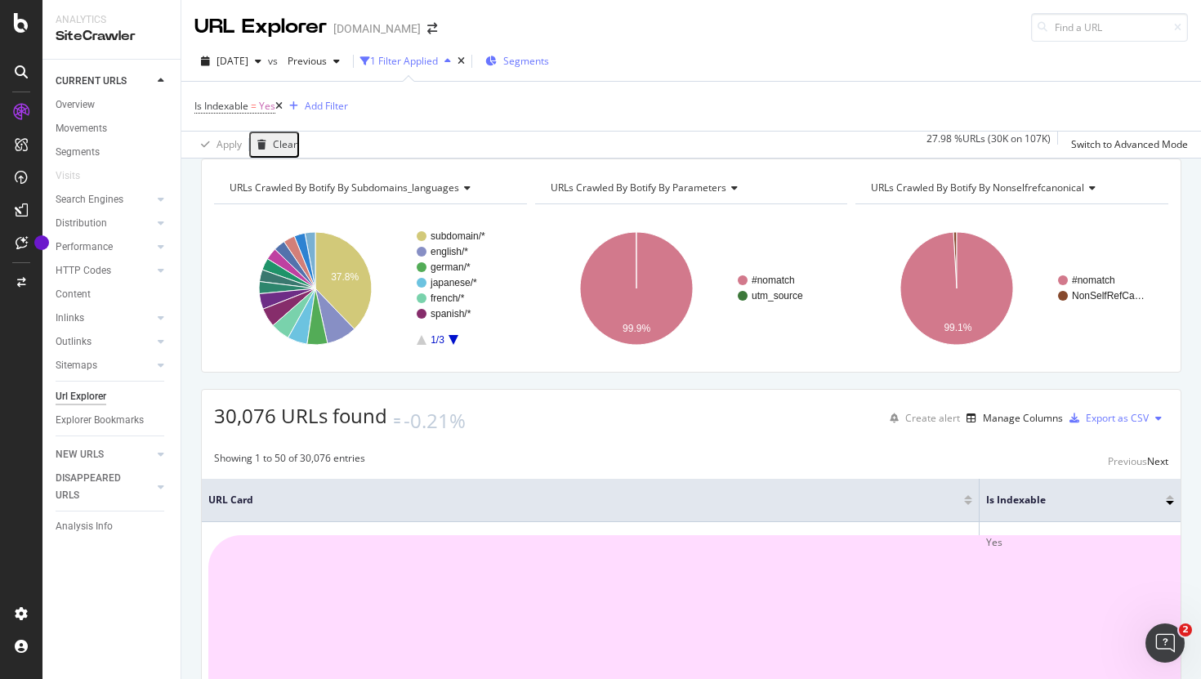
click at [549, 69] on div "Segments" at bounding box center [517, 61] width 64 height 25
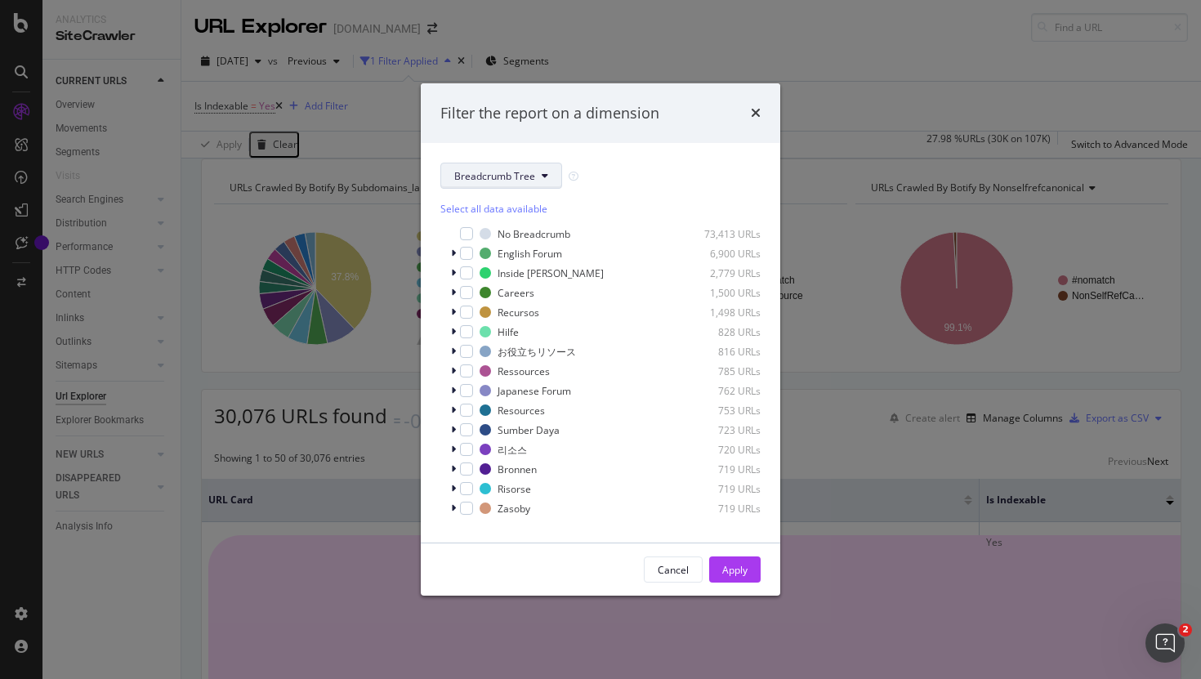
click at [516, 184] on button "Breadcrumb Tree" at bounding box center [501, 176] width 122 height 26
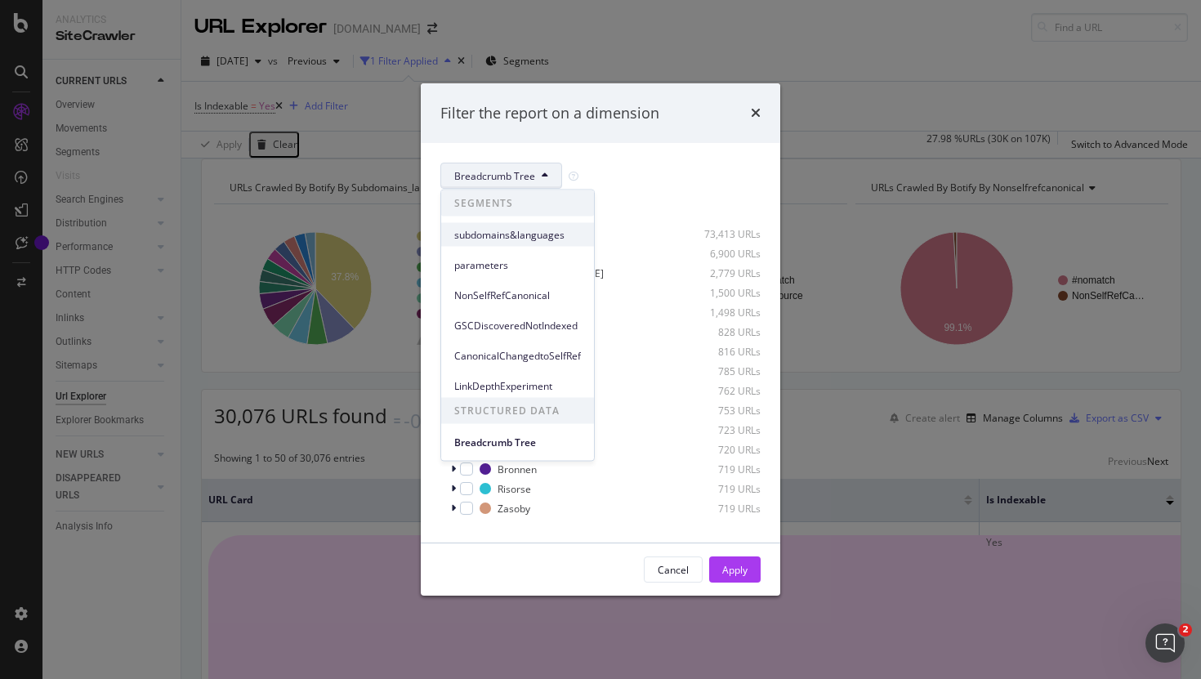
click at [506, 234] on span "subdomains&languages" at bounding box center [517, 234] width 127 height 15
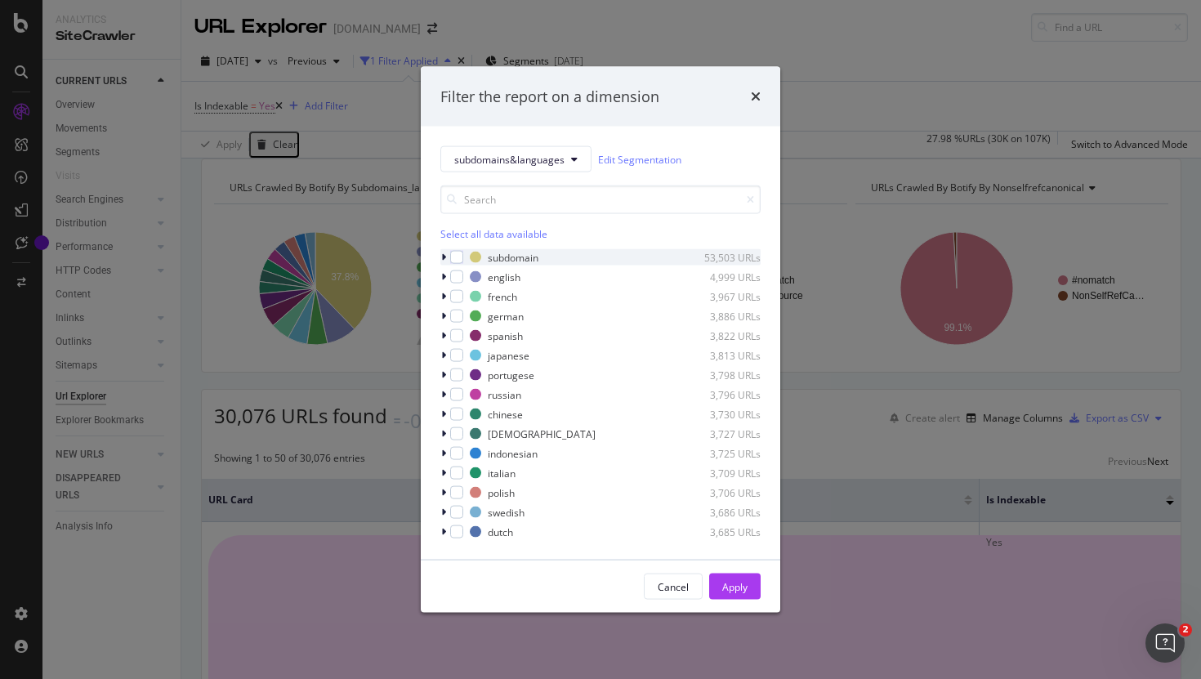
click at [444, 257] on icon "modal" at bounding box center [443, 257] width 5 height 10
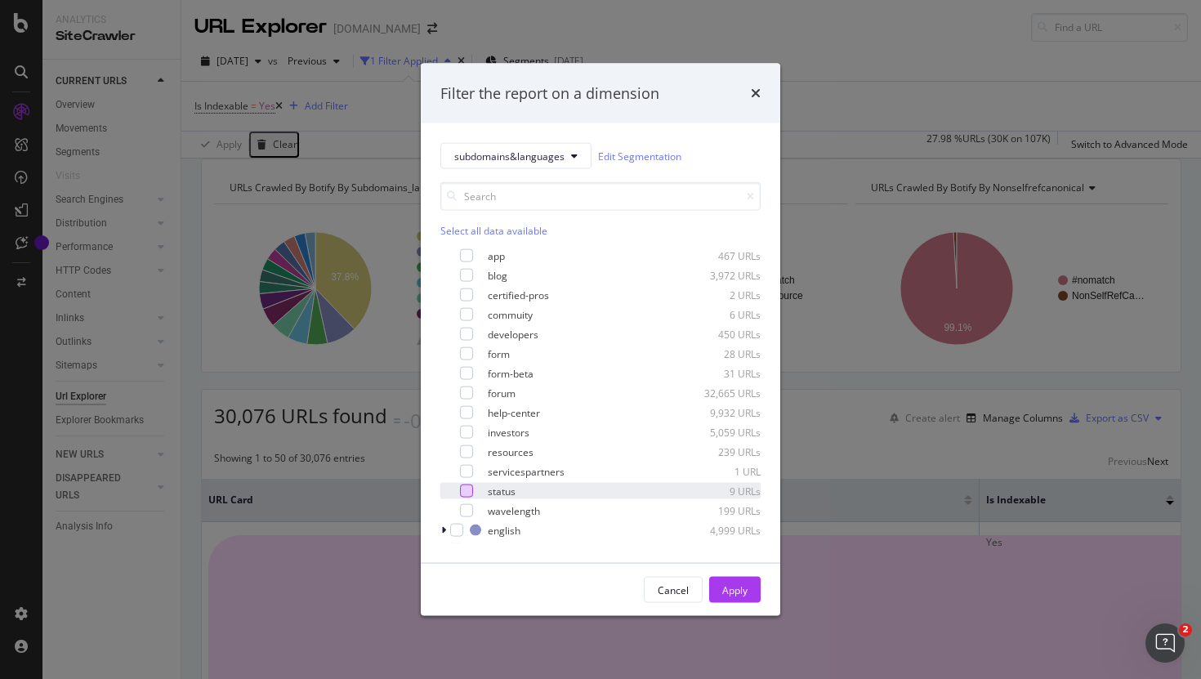
scroll to position [25, 0]
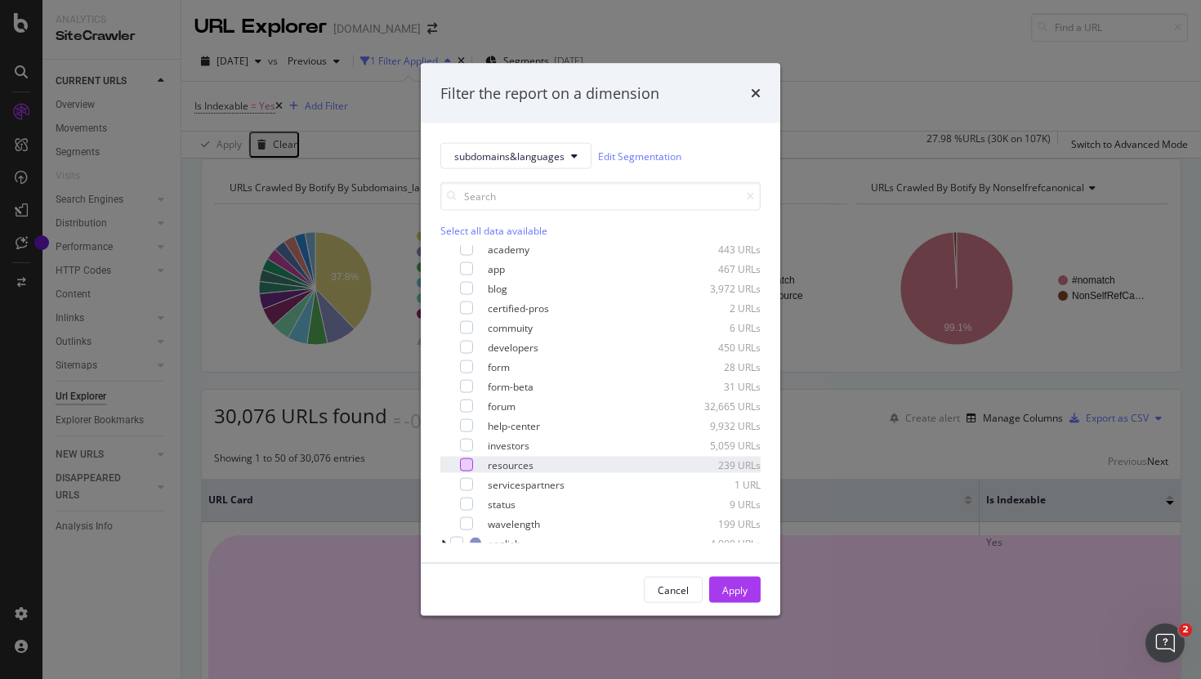
click at [469, 466] on div "modal" at bounding box center [466, 464] width 13 height 13
click at [469, 466] on icon "modal" at bounding box center [466, 465] width 7 height 8
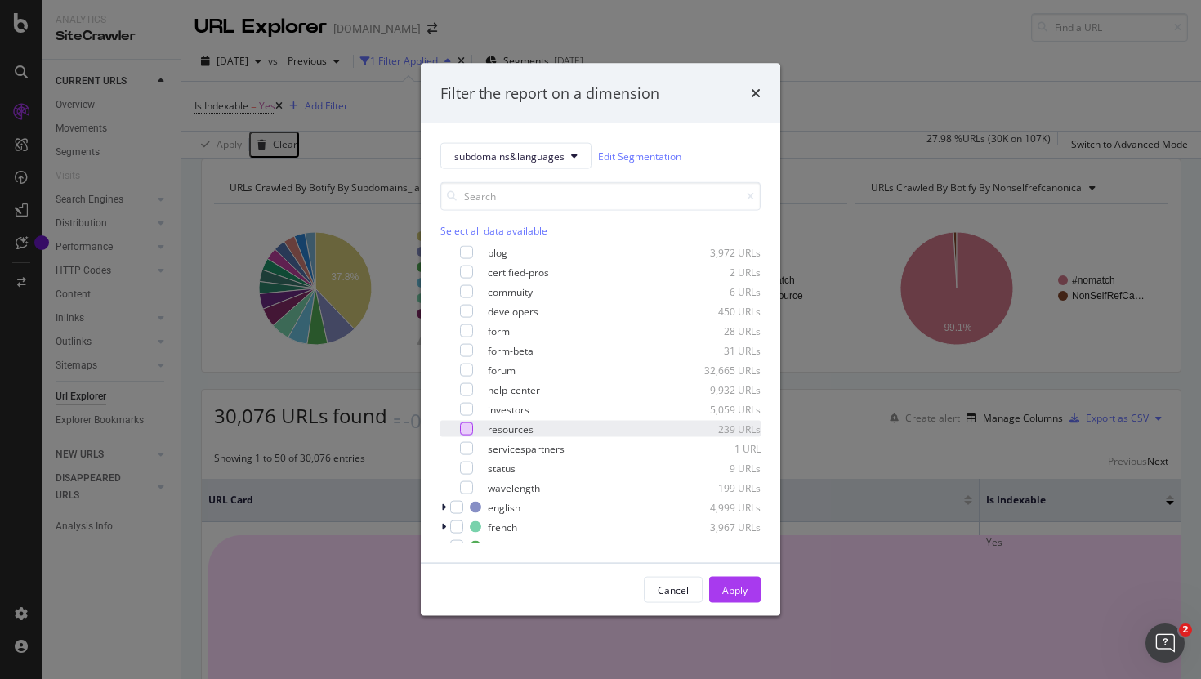
scroll to position [0, 0]
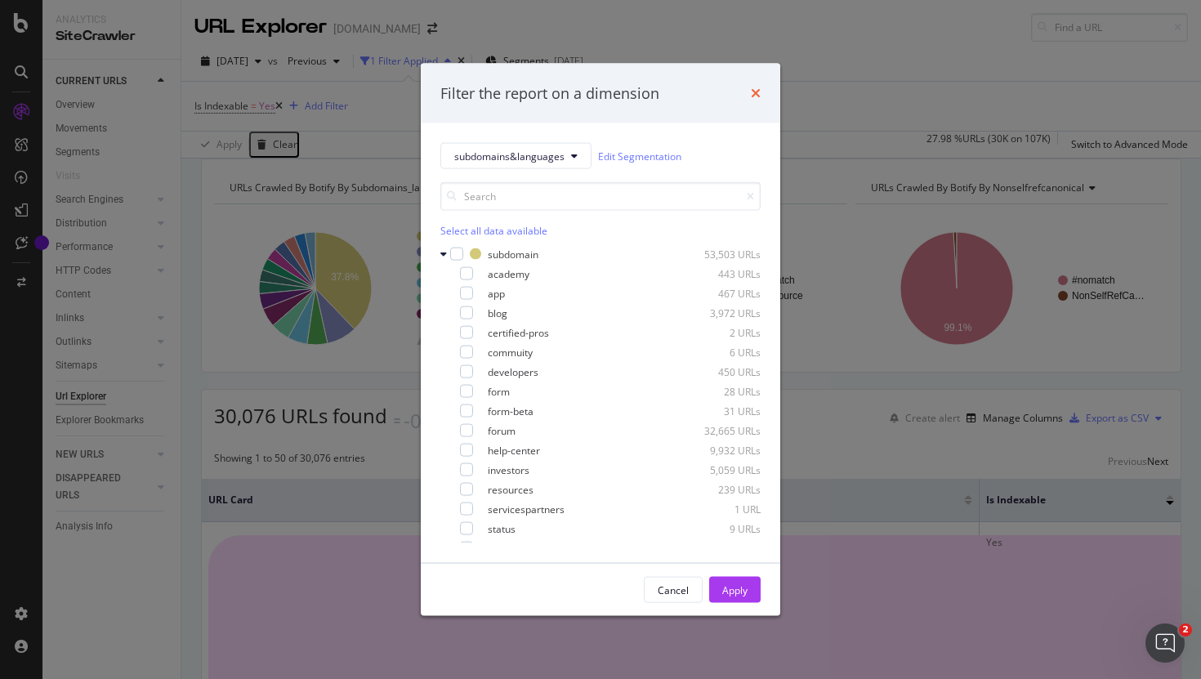
click at [760, 91] on icon "times" at bounding box center [756, 93] width 10 height 13
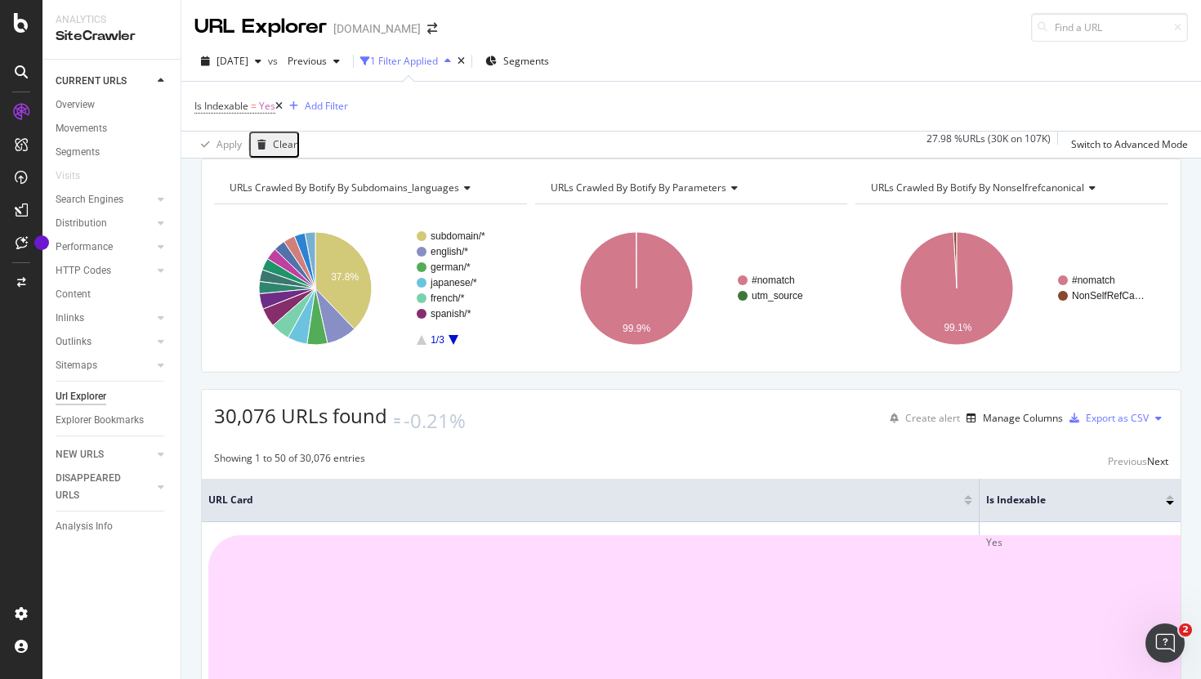
scroll to position [299, 0]
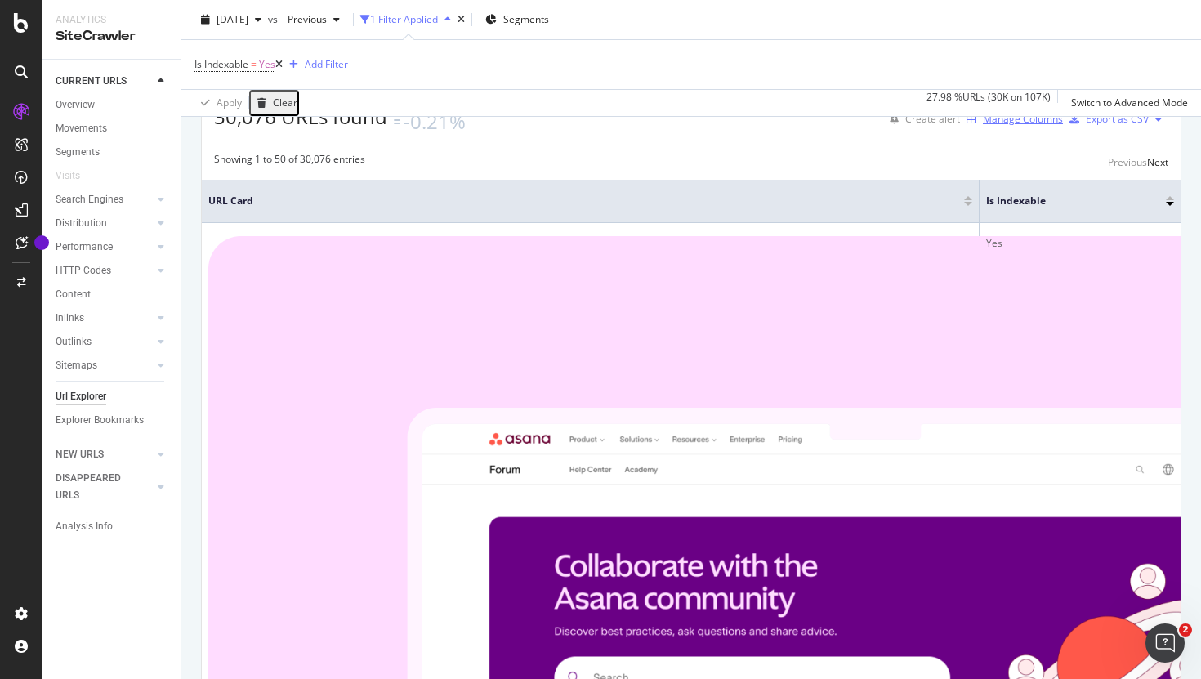
click at [890, 126] on div "Manage Columns" at bounding box center [1023, 119] width 80 height 14
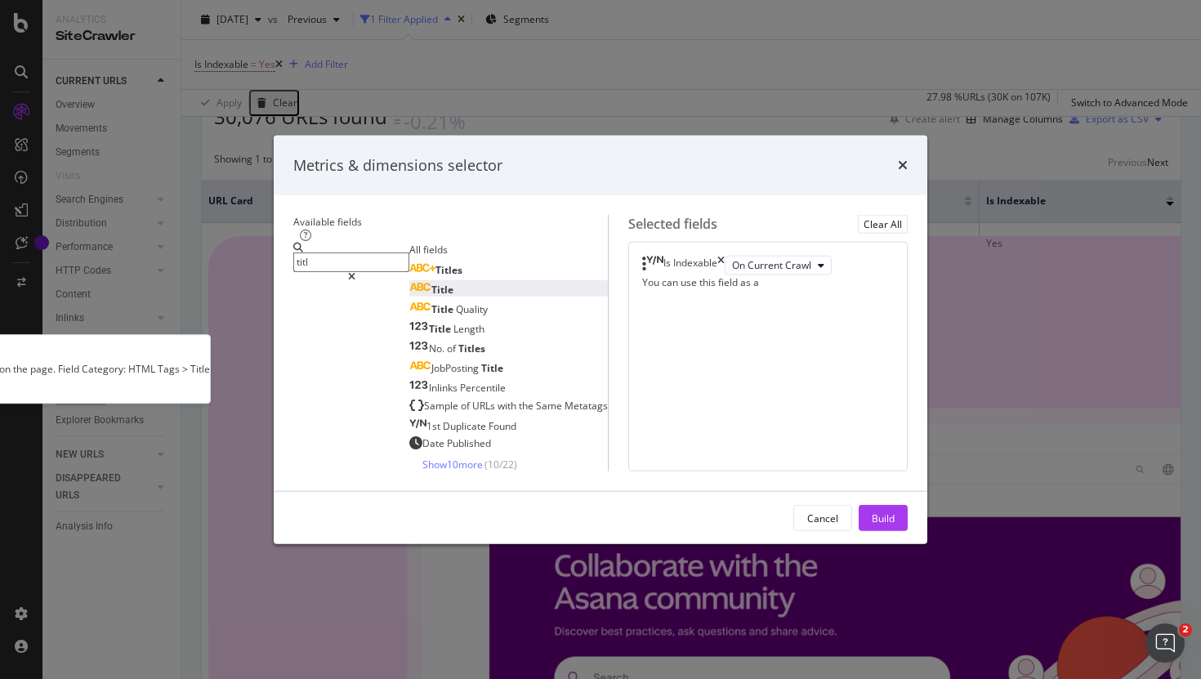
type input "titl"
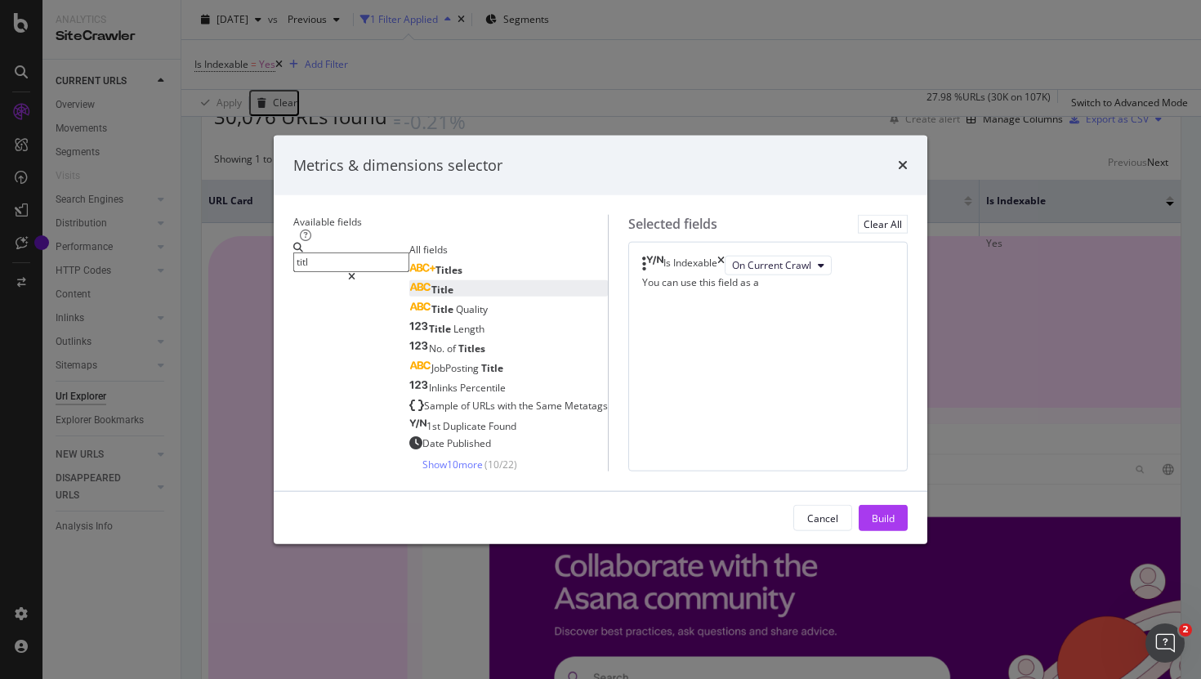
click at [409, 282] on div "Title" at bounding box center [431, 289] width 44 height 14
click at [346, 252] on input "titl" at bounding box center [351, 261] width 116 height 19
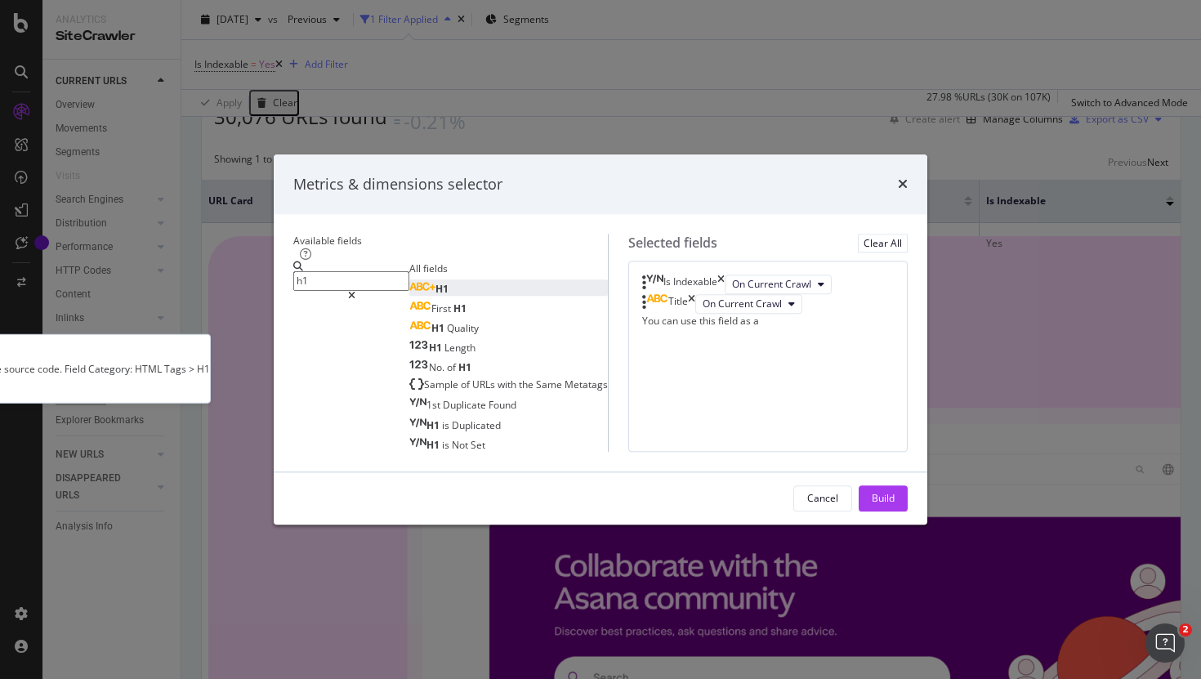
type input "h1"
click at [435, 282] on span "H1" at bounding box center [441, 289] width 13 height 14
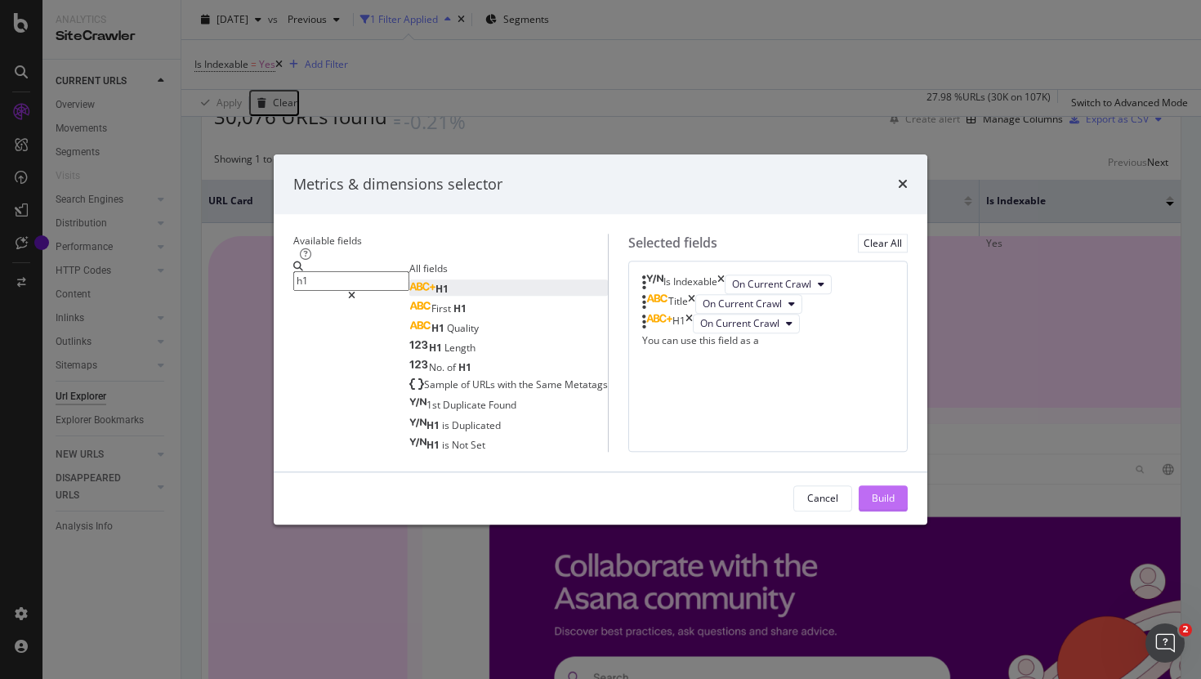
click at [890, 511] on button "Build" at bounding box center [883, 498] width 49 height 26
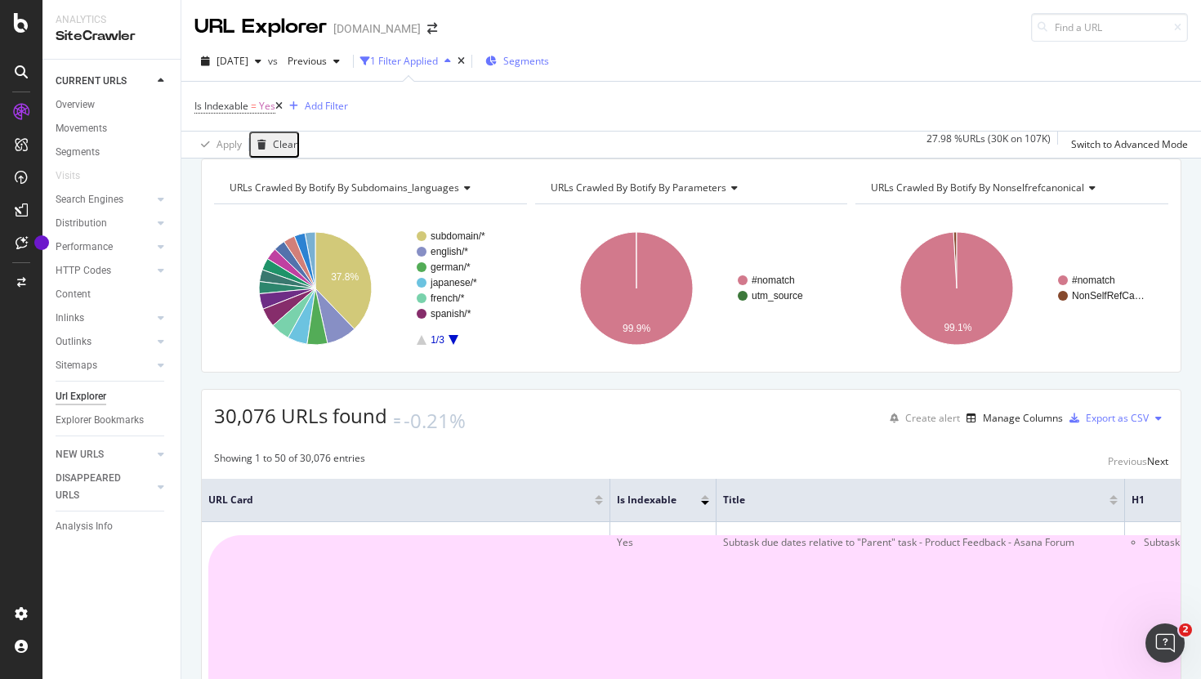
click at [549, 60] on span "Segments" at bounding box center [526, 61] width 46 height 14
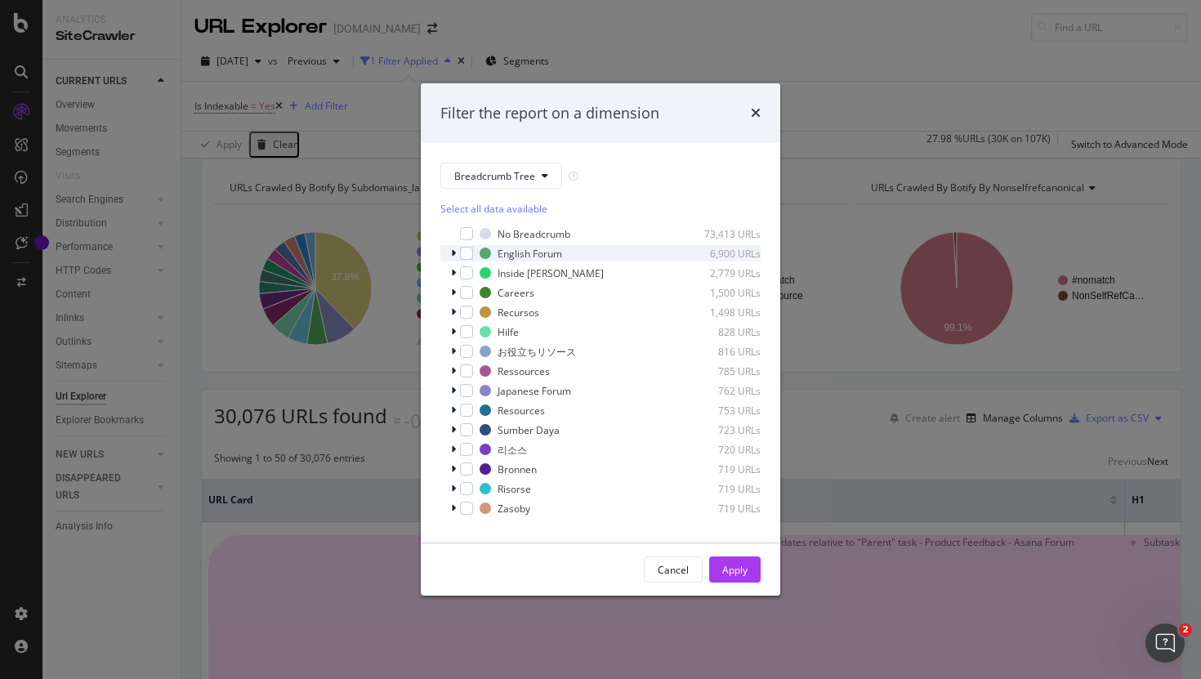
scroll to position [14, 0]
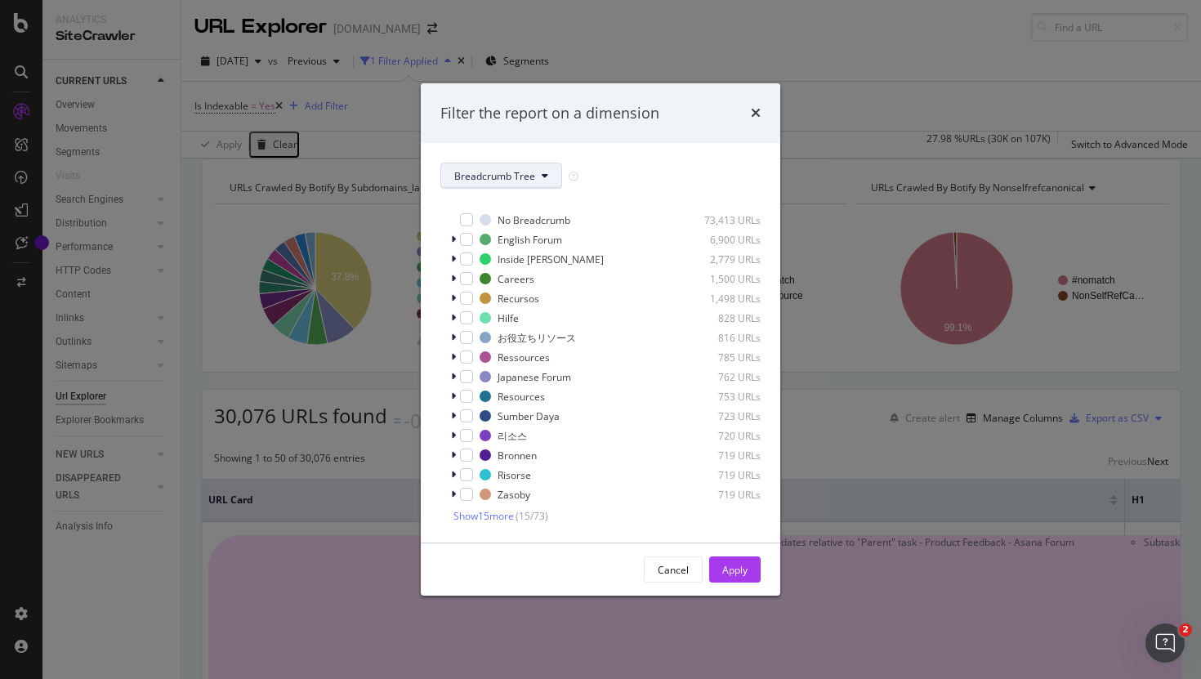
click at [506, 181] on span "Breadcrumb Tree" at bounding box center [494, 176] width 81 height 14
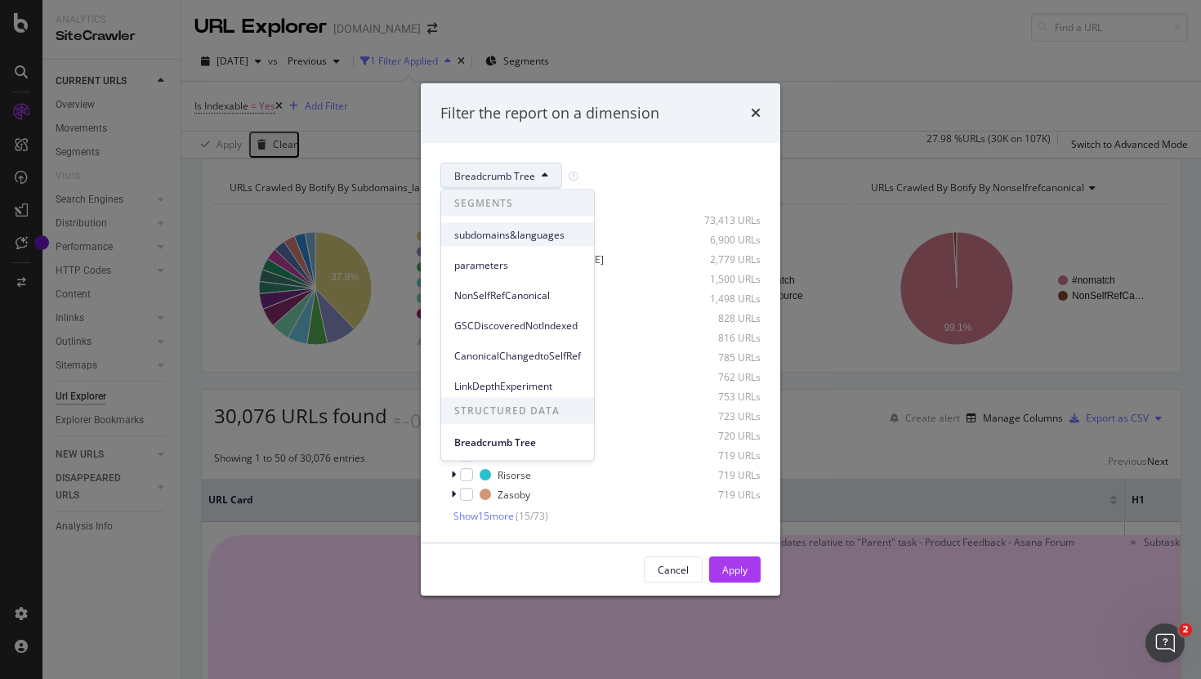
click at [506, 227] on span "subdomains&languages" at bounding box center [517, 234] width 127 height 15
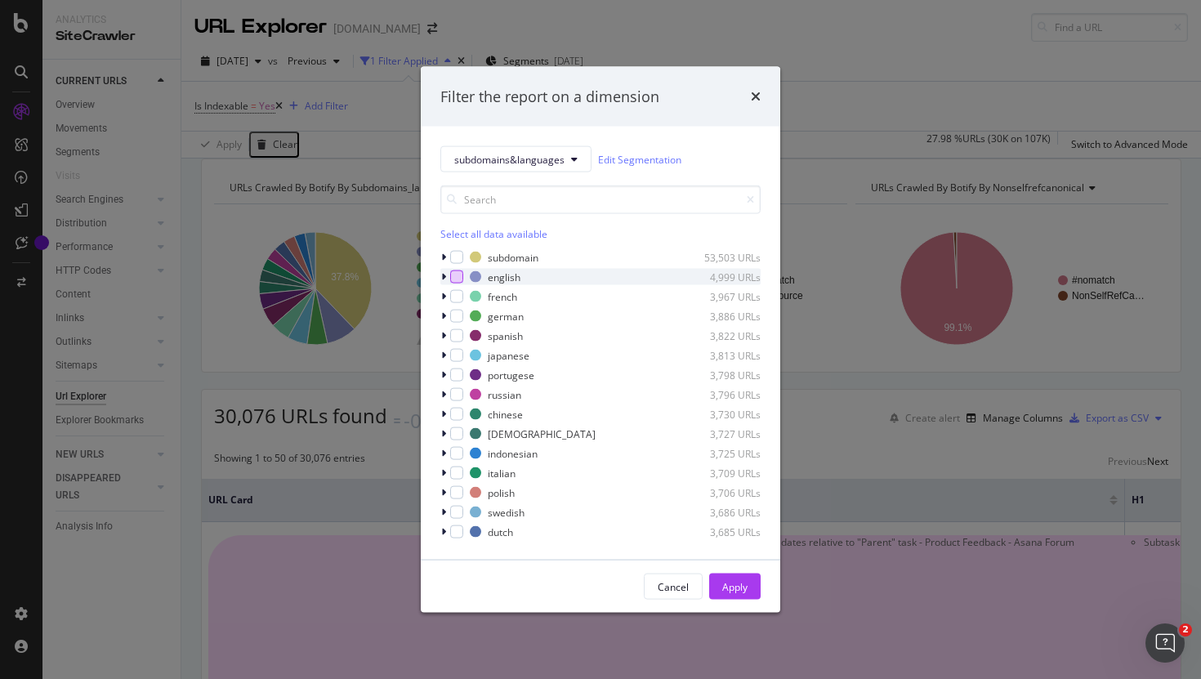
click at [459, 273] on div "modal" at bounding box center [456, 276] width 13 height 13
click at [455, 297] on div "modal" at bounding box center [456, 296] width 13 height 13
click at [455, 320] on div "modal" at bounding box center [456, 316] width 13 height 13
click at [453, 337] on div "modal" at bounding box center [456, 335] width 13 height 13
click at [458, 356] on div "modal" at bounding box center [456, 355] width 13 height 13
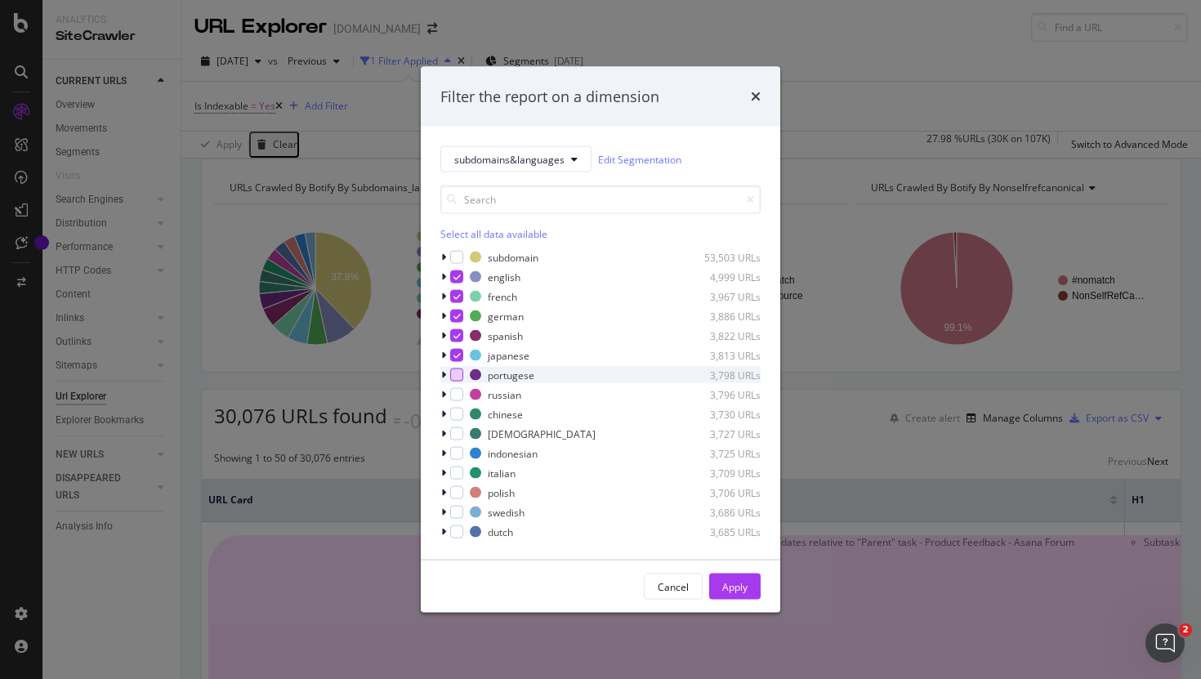
click at [458, 379] on div "modal" at bounding box center [456, 374] width 13 height 13
click at [739, 588] on div "Apply" at bounding box center [734, 586] width 25 height 14
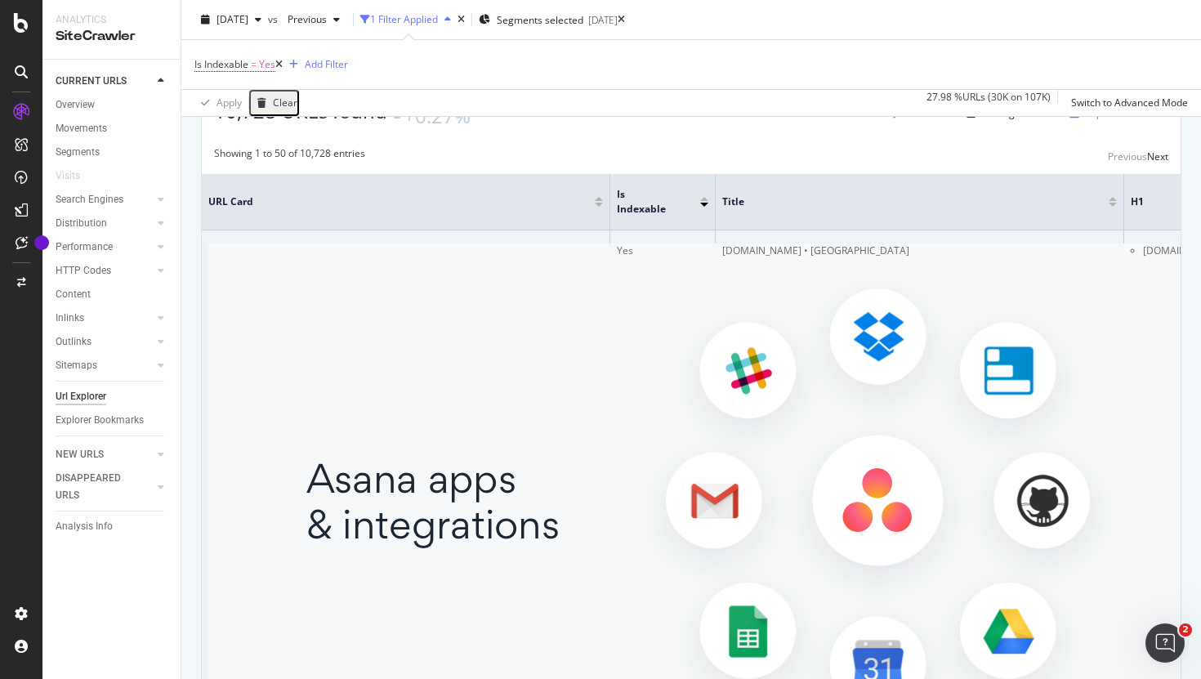
scroll to position [198, 0]
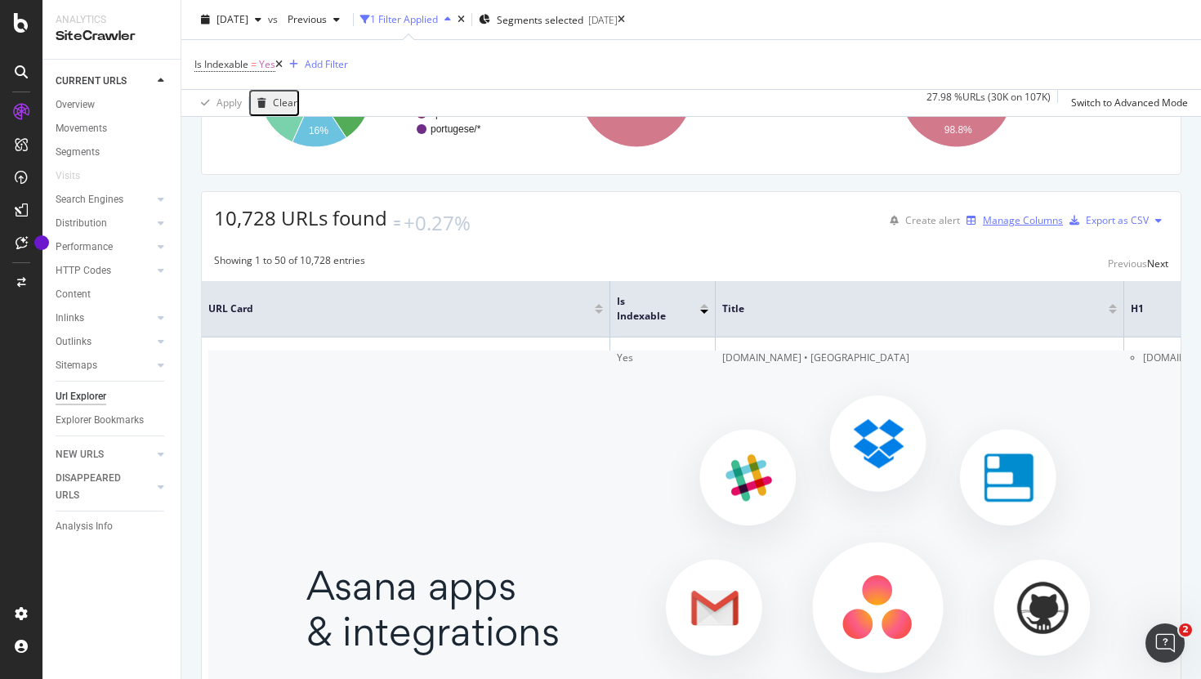
click at [890, 227] on div "Manage Columns" at bounding box center [1023, 220] width 80 height 14
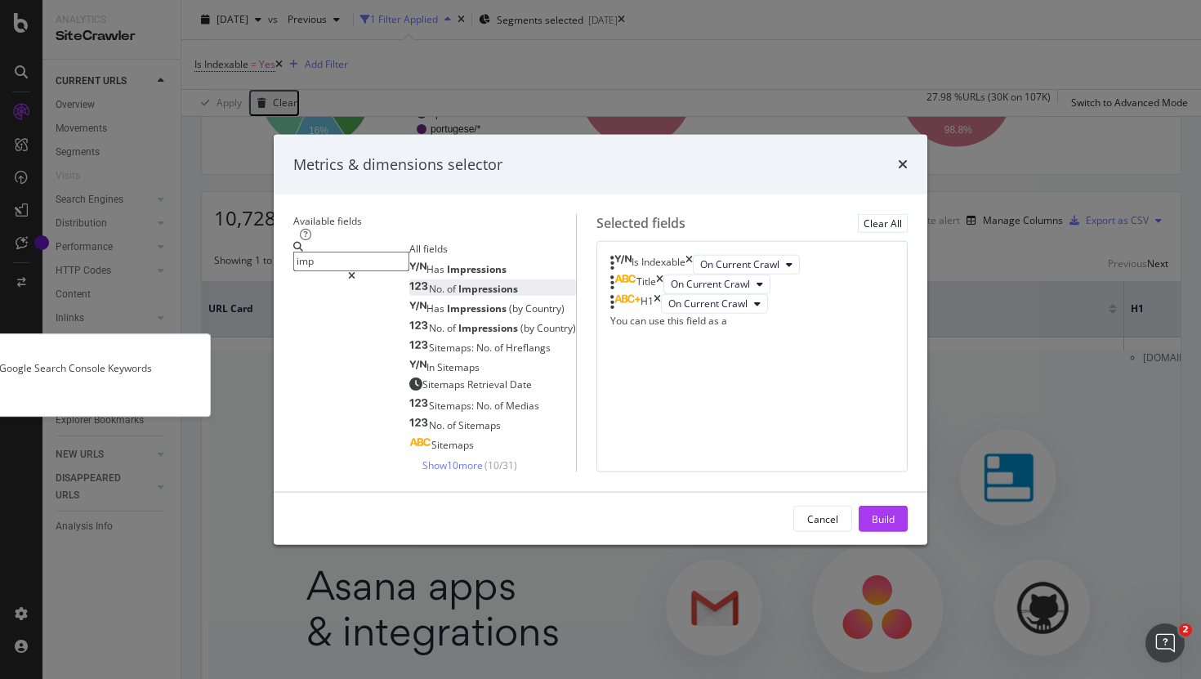
click at [458, 281] on span "Impressions" at bounding box center [488, 288] width 60 height 14
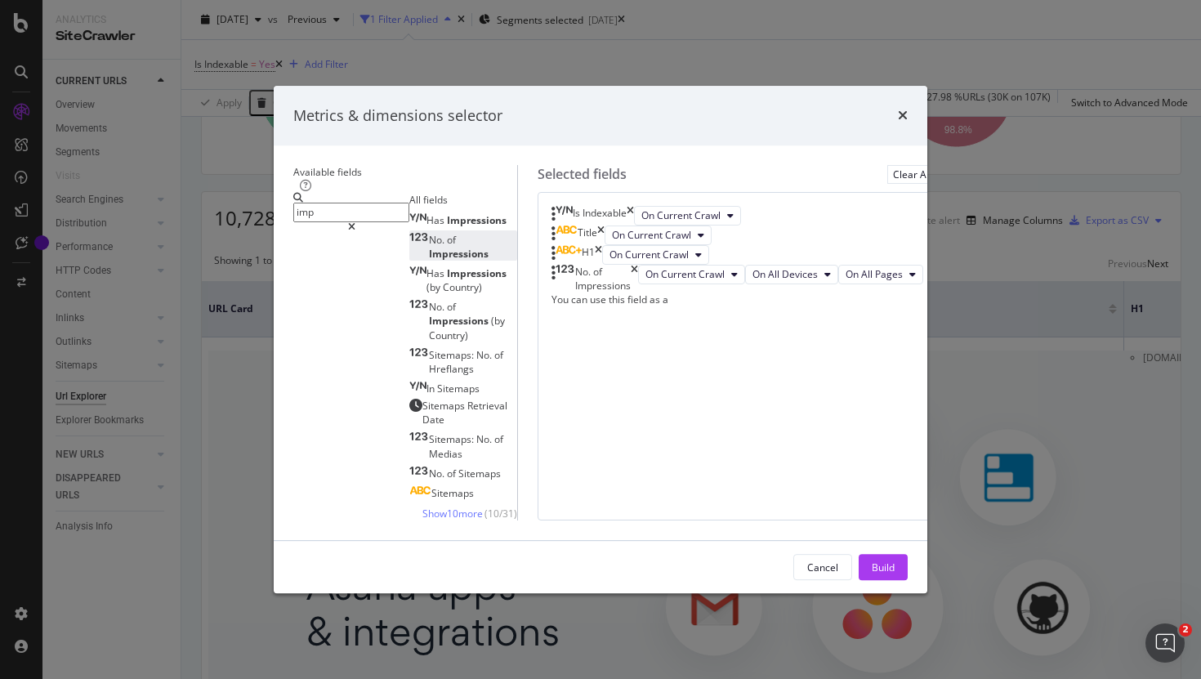
click at [322, 203] on input "imp" at bounding box center [351, 212] width 116 height 19
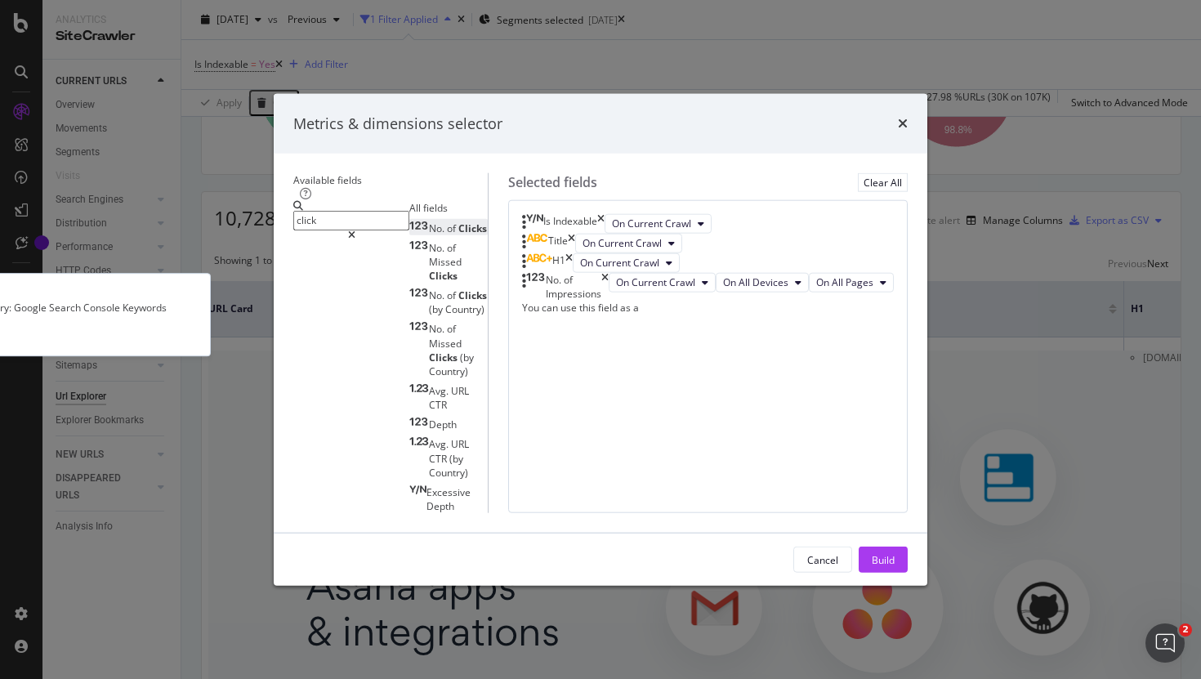
type input "click"
click at [429, 221] on span "No." at bounding box center [438, 228] width 18 height 14
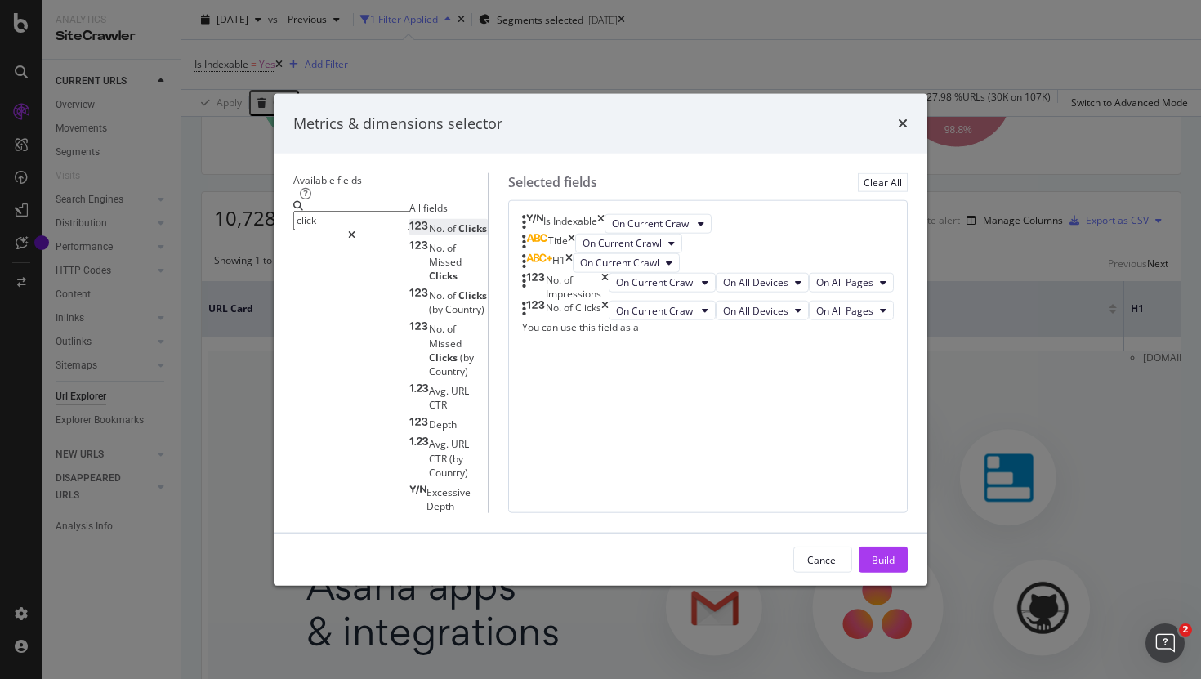
click at [890, 113] on div "Metrics & dimensions selector" at bounding box center [600, 123] width 614 height 21
click at [890, 573] on button "Build" at bounding box center [883, 559] width 49 height 26
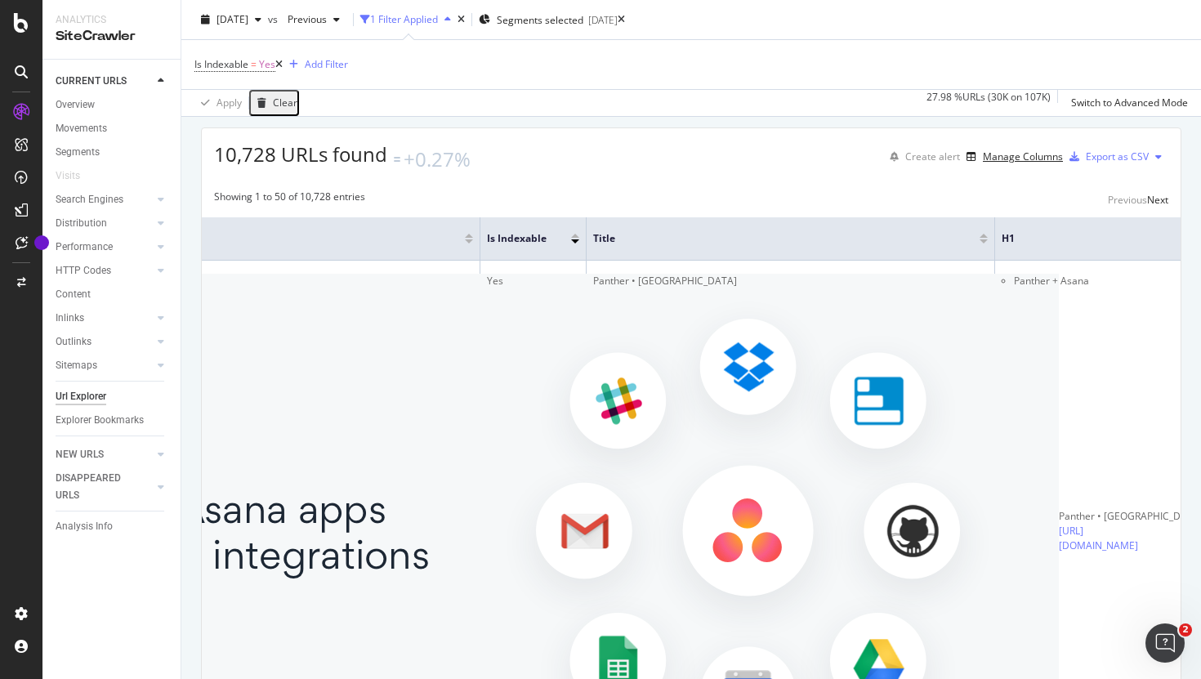
scroll to position [281, 0]
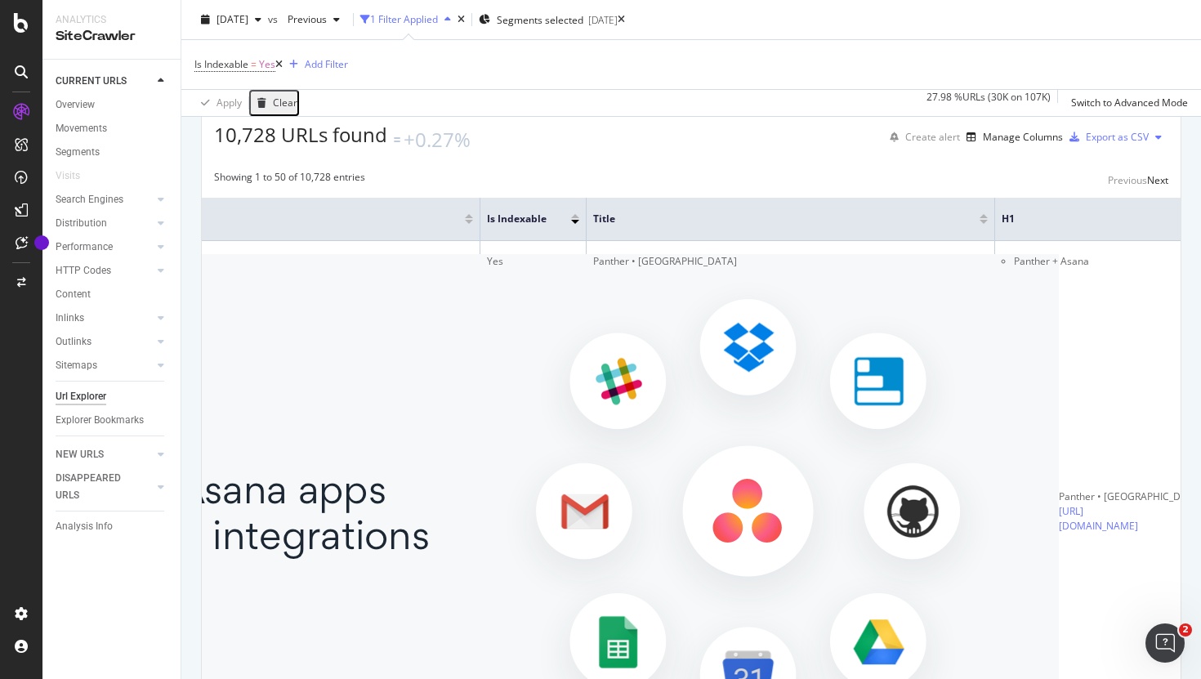
drag, startPoint x: 847, startPoint y: 339, endPoint x: 818, endPoint y: 339, distance: 28.6
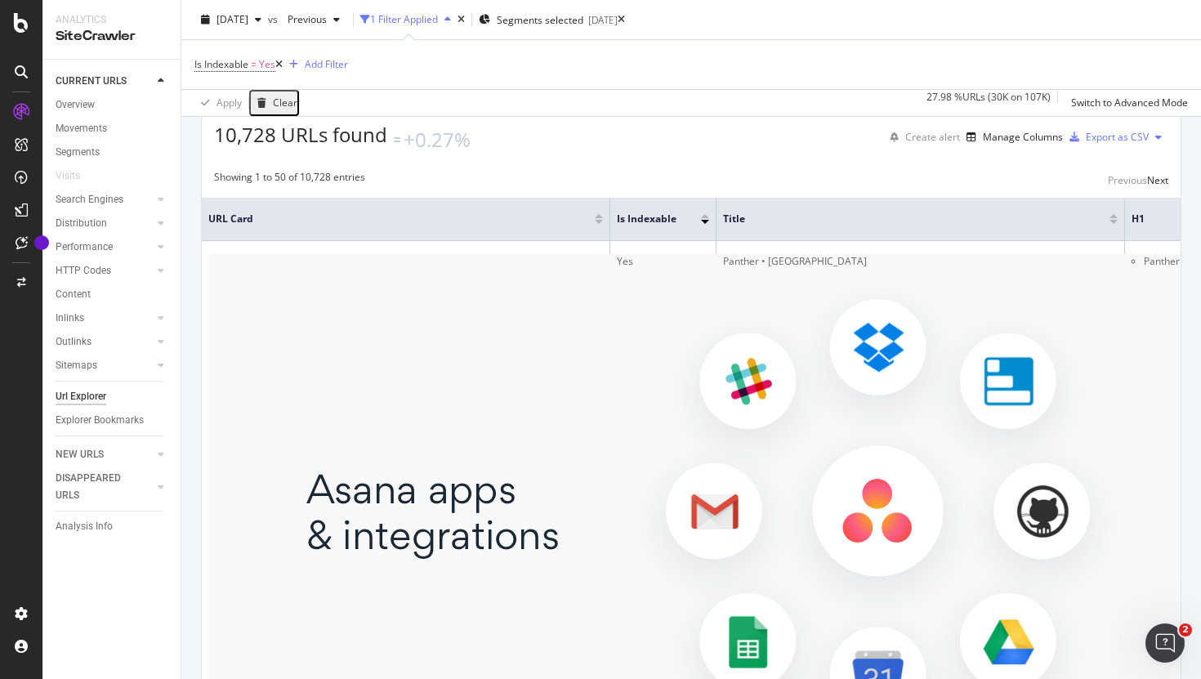
drag, startPoint x: 832, startPoint y: 346, endPoint x: 1004, endPoint y: 349, distance: 172.4
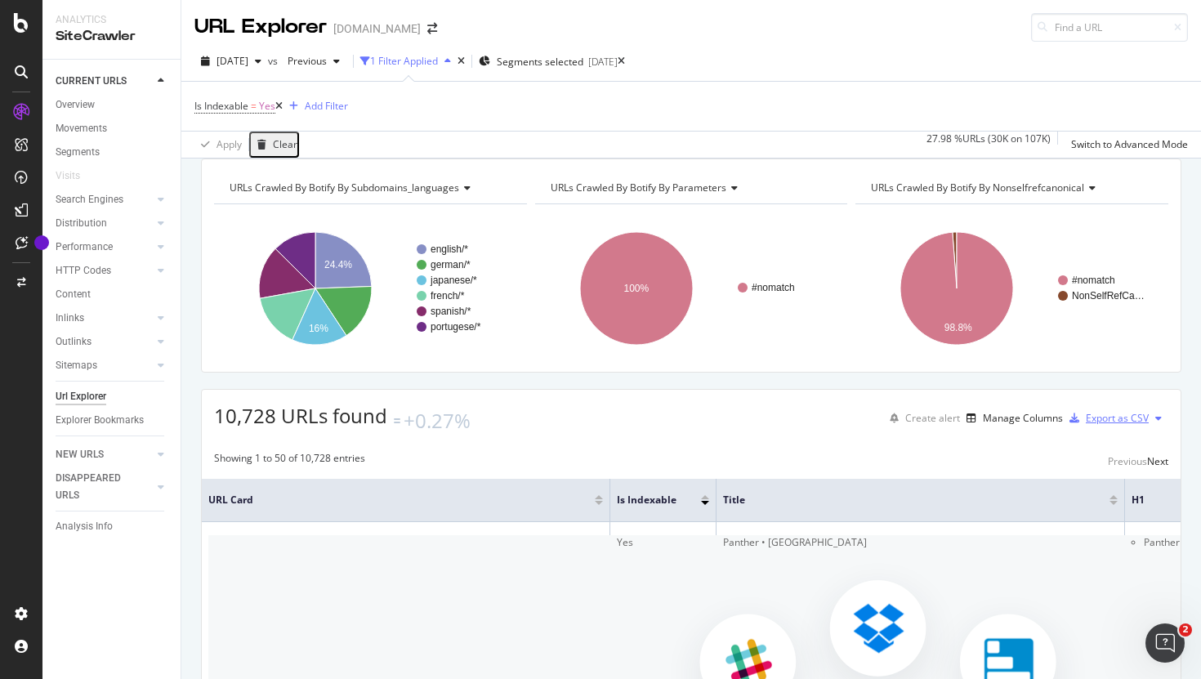
click at [890, 430] on div "Export as CSV" at bounding box center [1106, 418] width 86 height 25
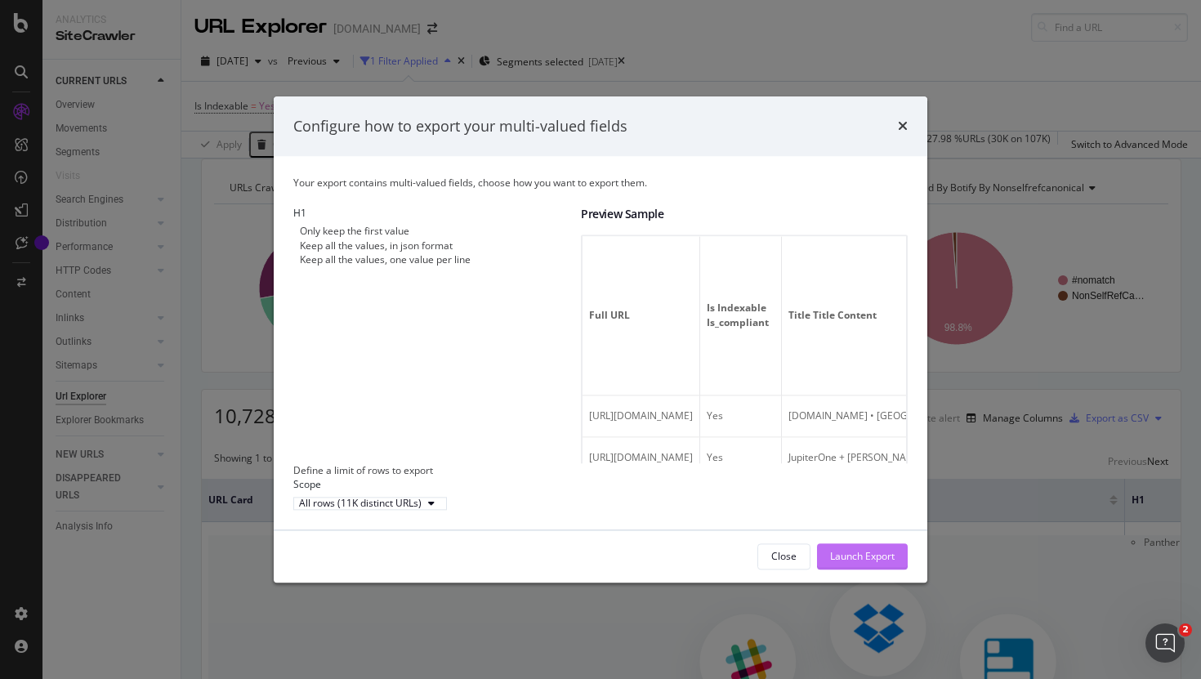
click at [839, 564] on div "Launch Export" at bounding box center [862, 557] width 65 height 14
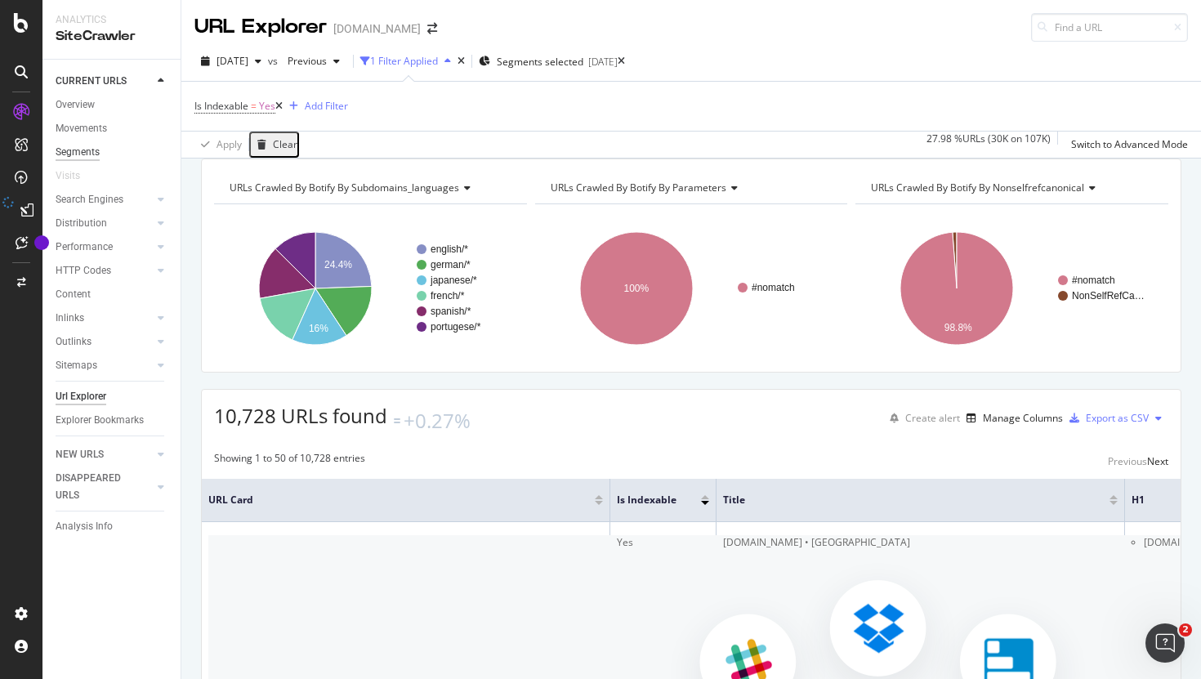
click at [81, 149] on div "Segments" at bounding box center [78, 152] width 44 height 17
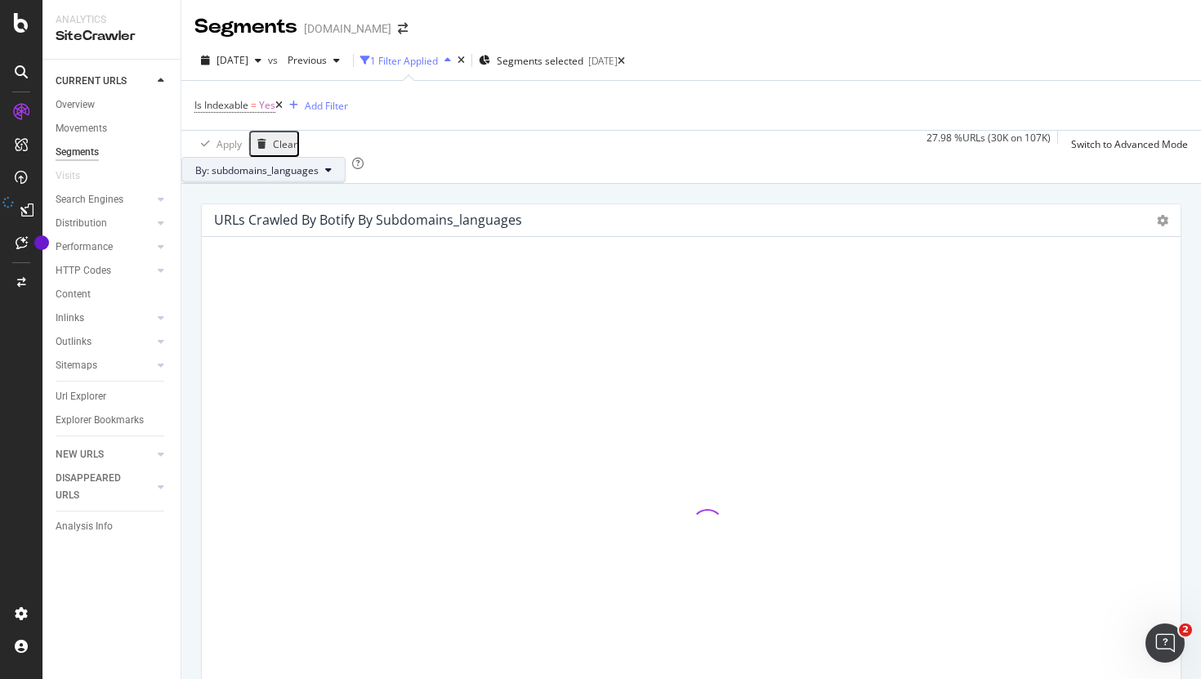
click at [292, 177] on span "By: subdomains_languages" at bounding box center [256, 170] width 123 height 14
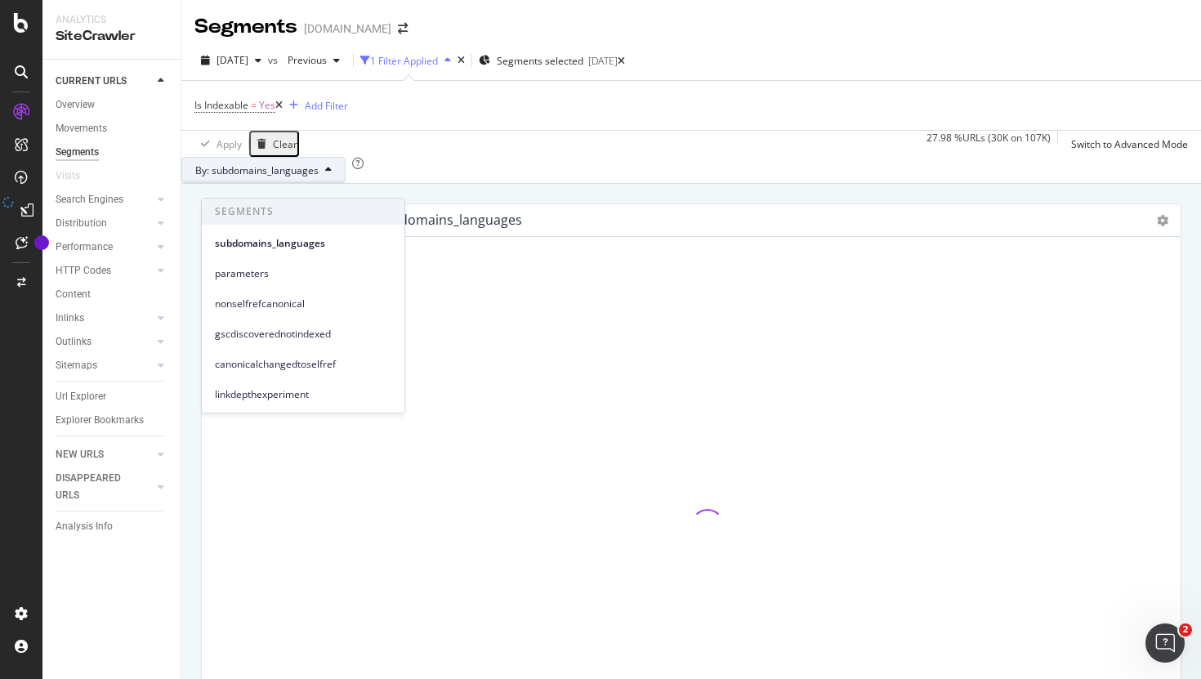
click at [495, 183] on div "By: subdomains_languages" at bounding box center [690, 170] width 1019 height 26
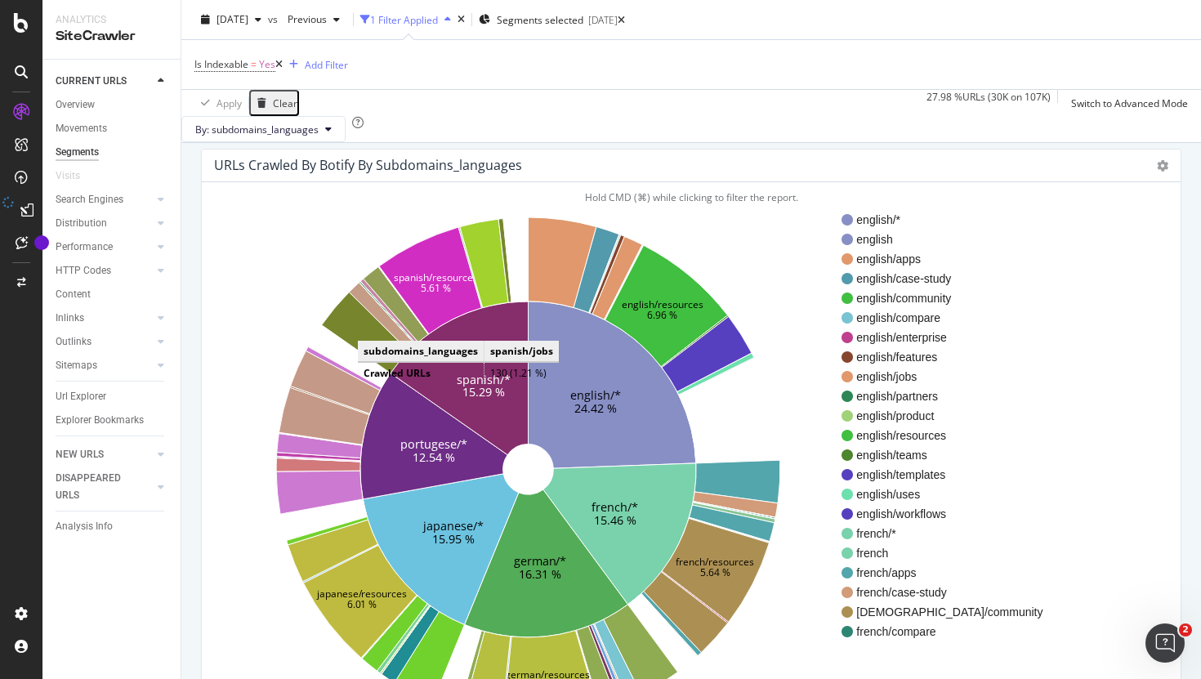
scroll to position [71, 0]
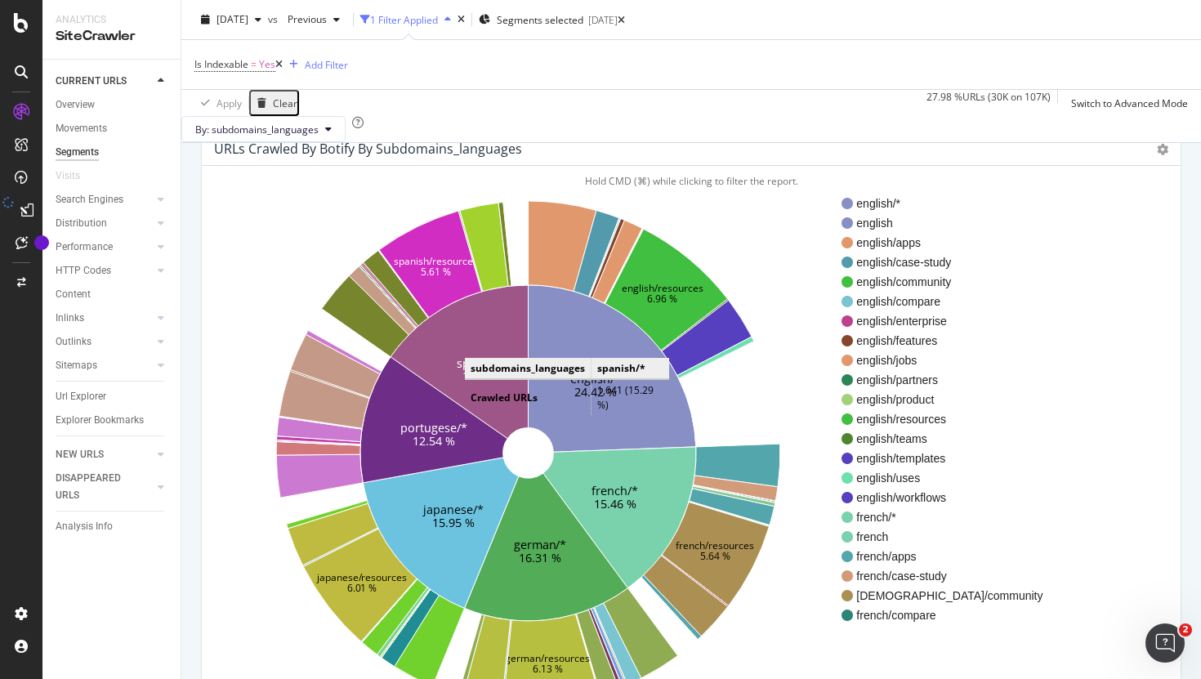
click at [481, 369] on icon at bounding box center [459, 362] width 138 height 154
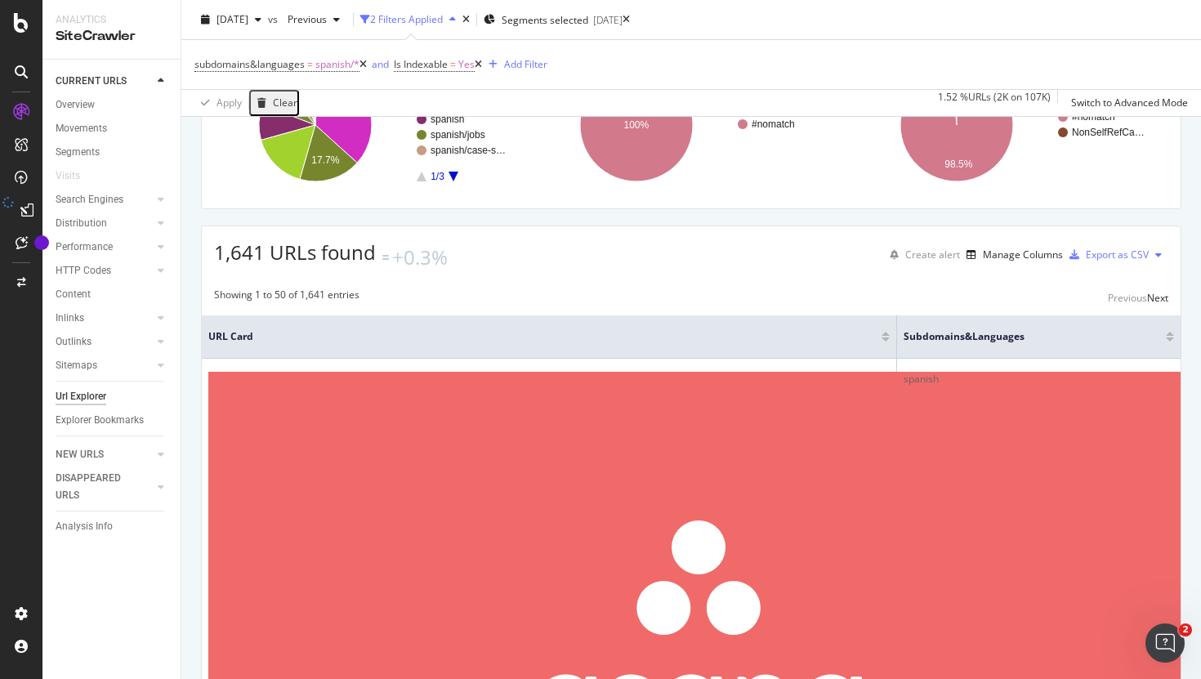
scroll to position [190, 0]
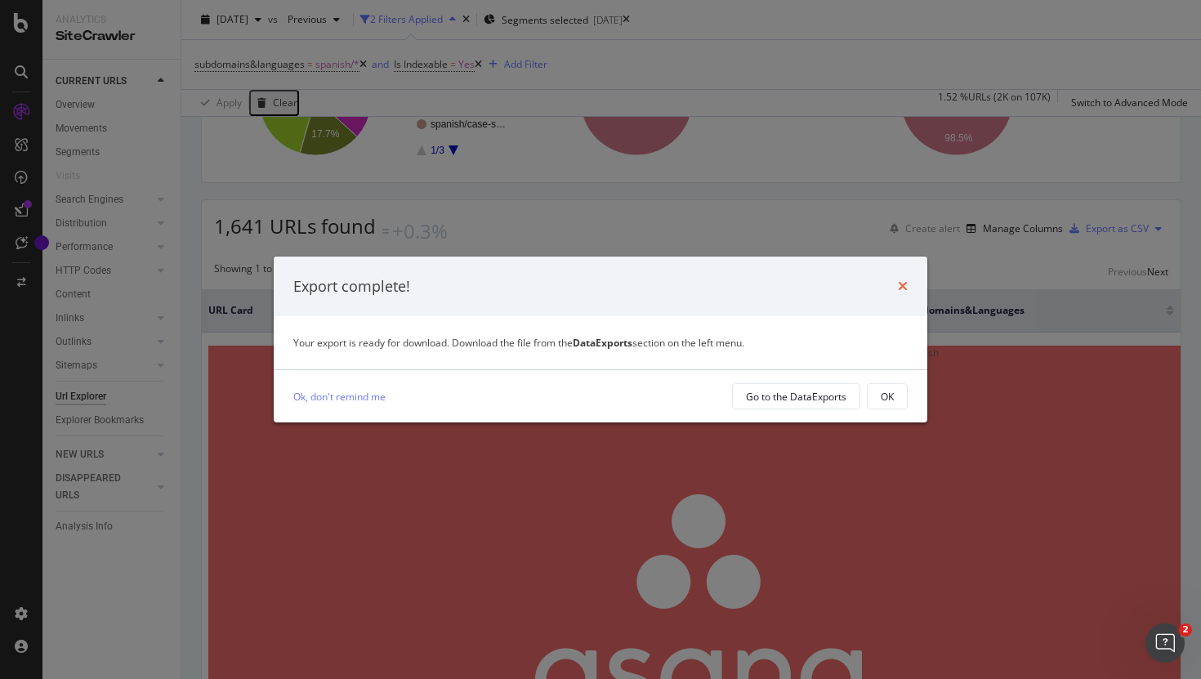
click at [890, 287] on icon "times" at bounding box center [903, 285] width 10 height 13
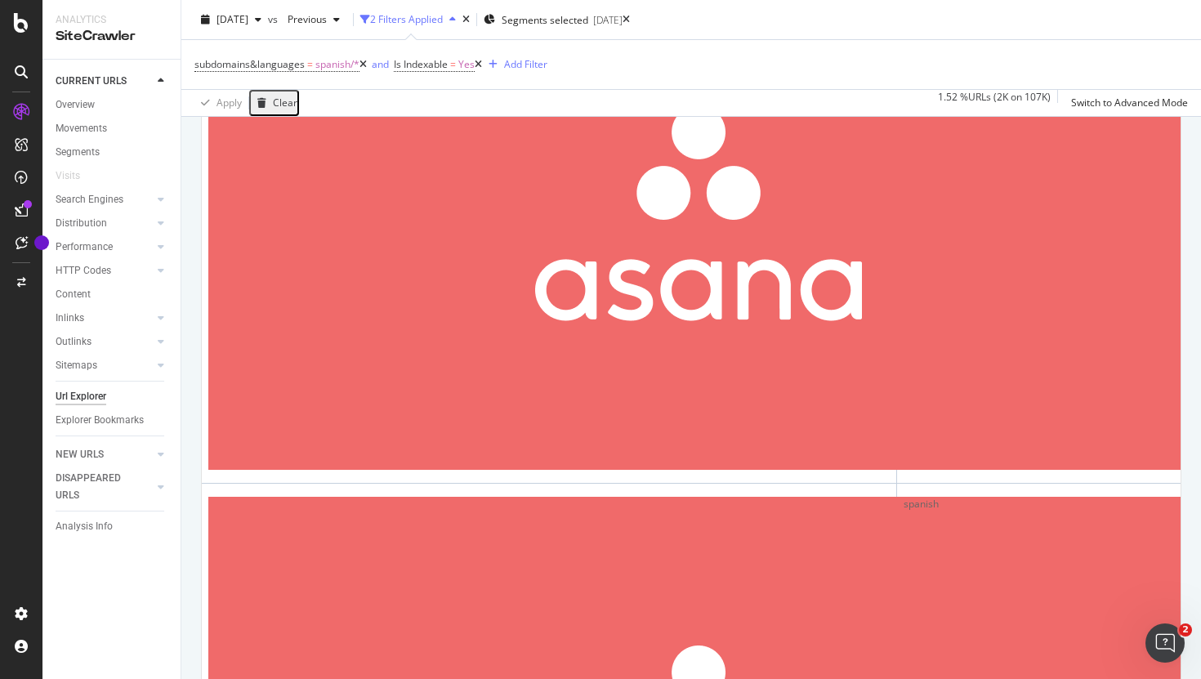
scroll to position [622, 0]
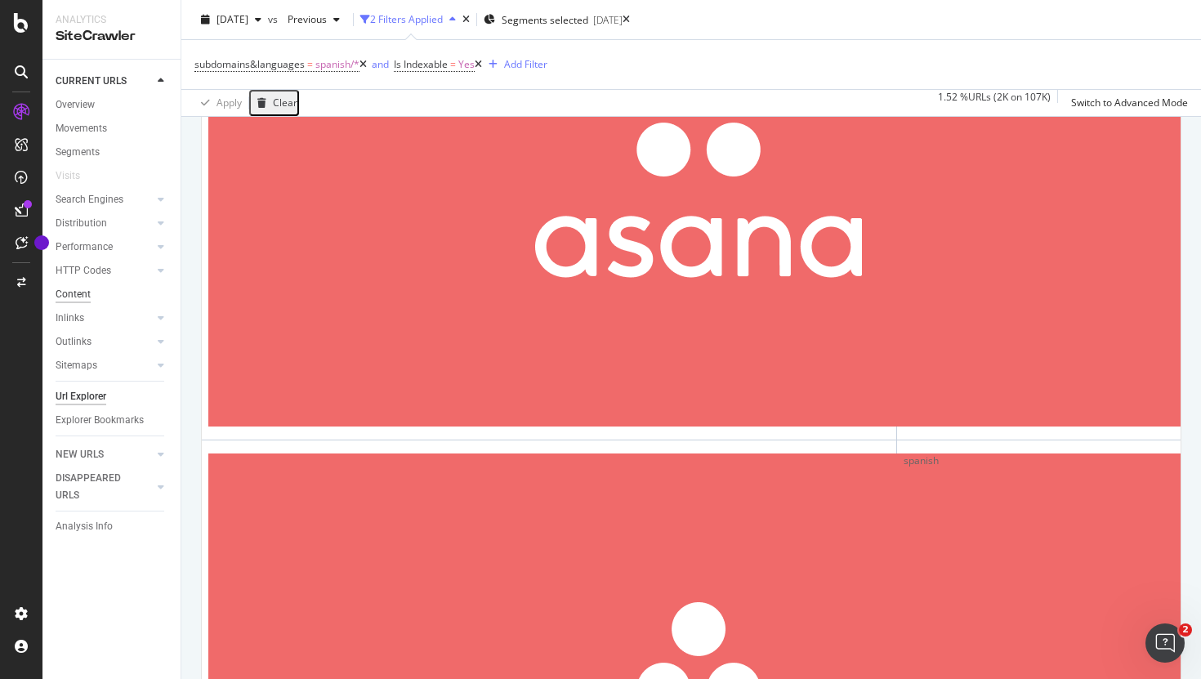
click at [82, 299] on div "Content" at bounding box center [73, 294] width 35 height 17
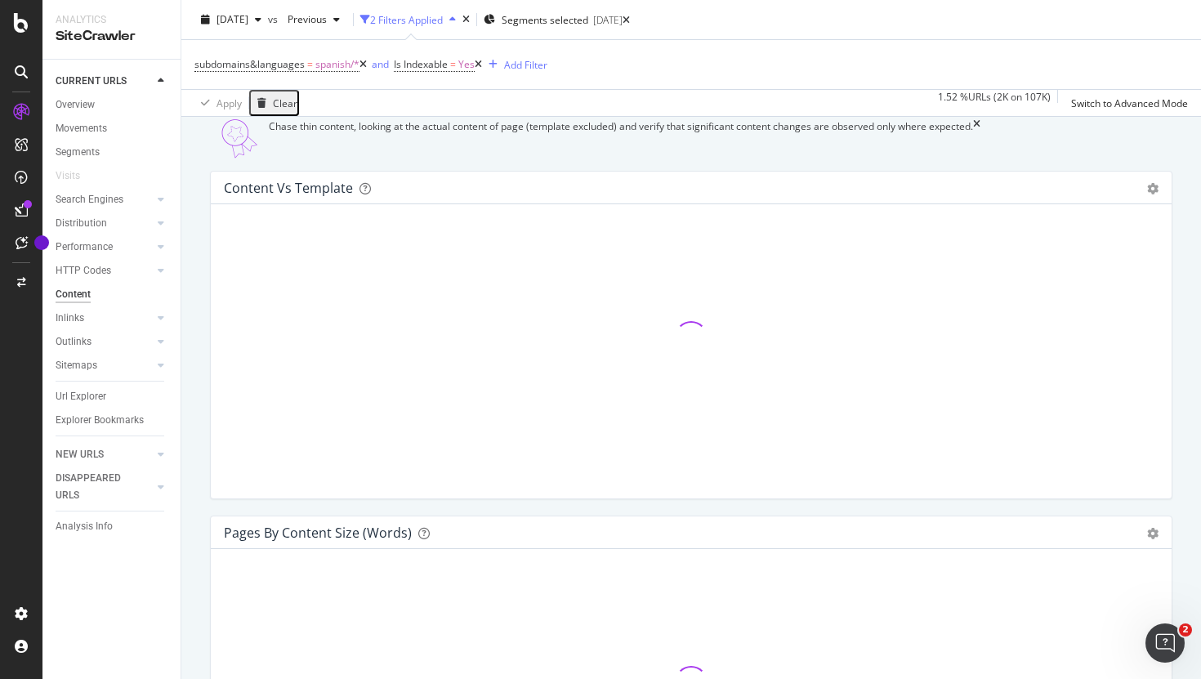
scroll to position [152, 0]
